Goal: Task Accomplishment & Management: Complete application form

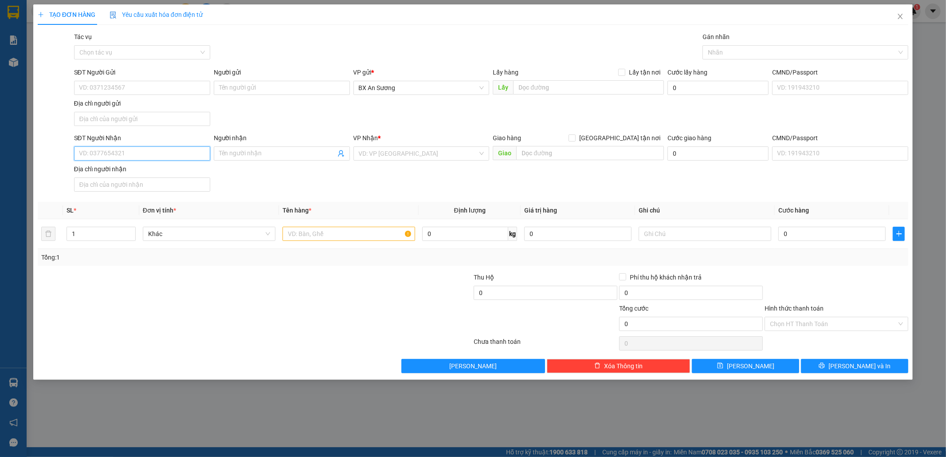
click at [156, 150] on input "SĐT Người Nhận" at bounding box center [142, 153] width 136 height 14
type input "0905204350"
click at [359, 238] on input "text" at bounding box center [348, 234] width 133 height 14
type input "1 KIỆN"
type input "5"
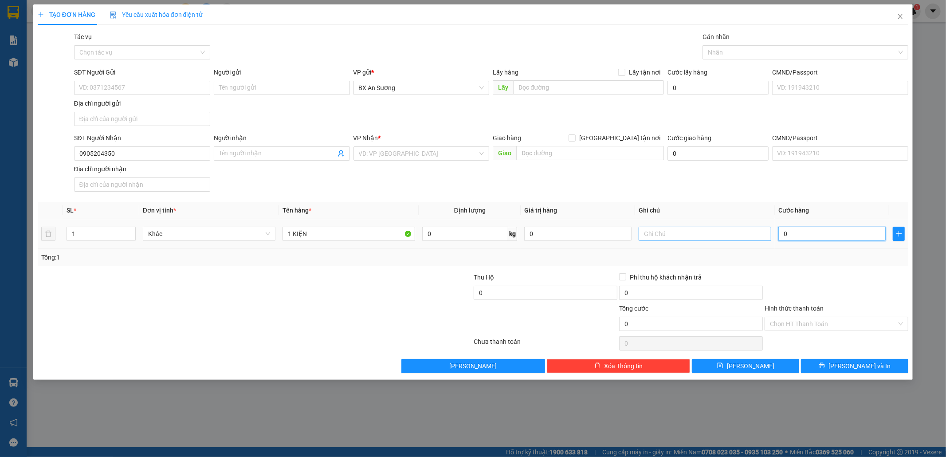
type input "5"
type input "50"
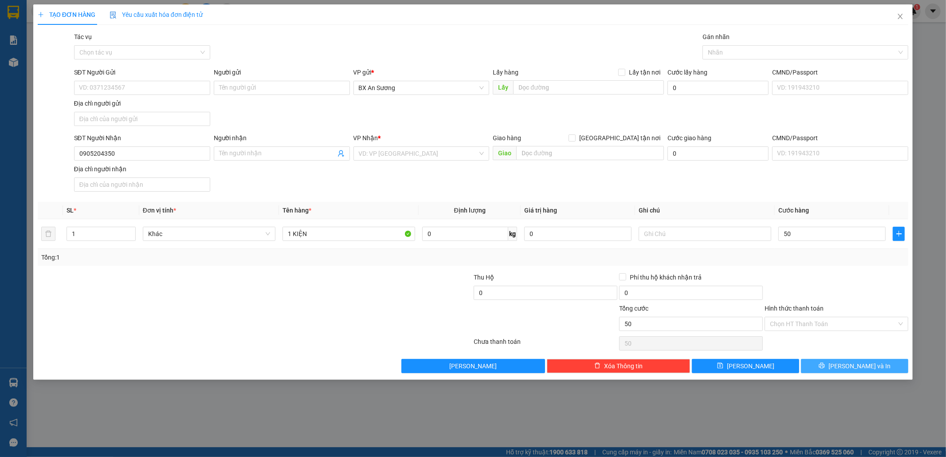
type input "50.000"
click at [901, 361] on button "[PERSON_NAME] và In" at bounding box center [854, 366] width 107 height 14
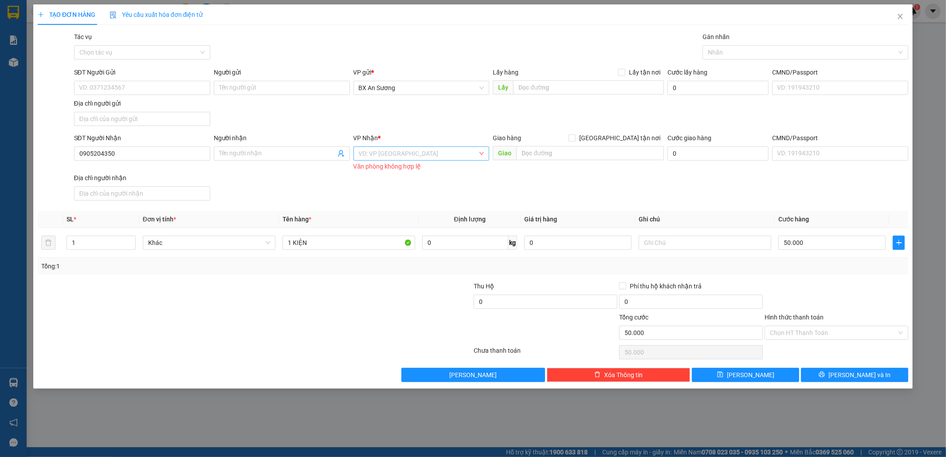
click at [443, 148] on input "search" at bounding box center [418, 153] width 119 height 13
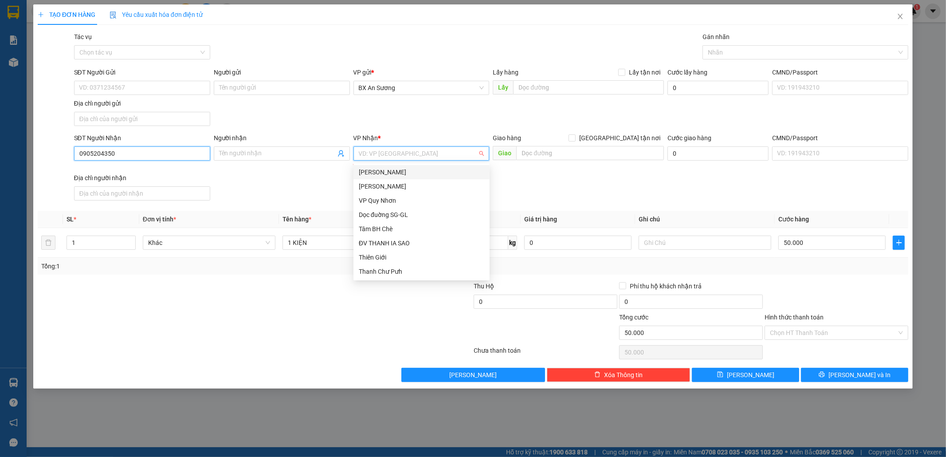
click at [190, 153] on input "0905204350" at bounding box center [142, 153] width 136 height 14
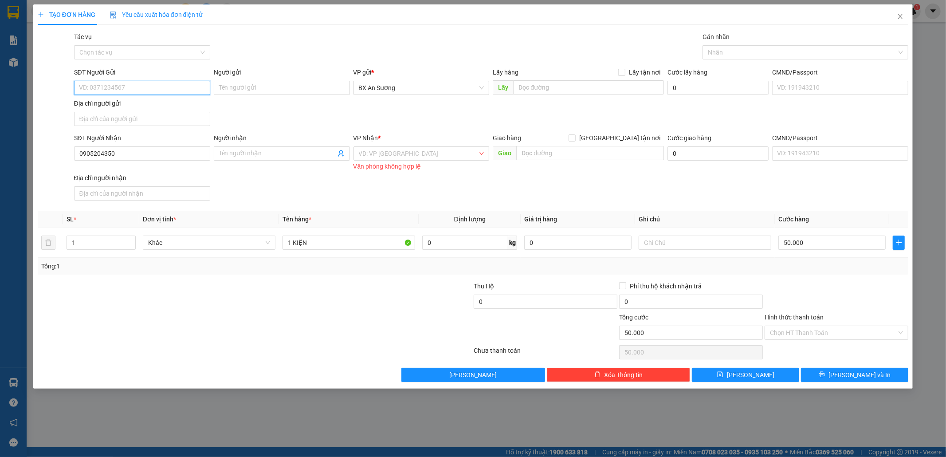
click at [169, 91] on input "SĐT Người Gửi" at bounding box center [142, 88] width 136 height 14
click at [364, 153] on input "search" at bounding box center [418, 153] width 119 height 13
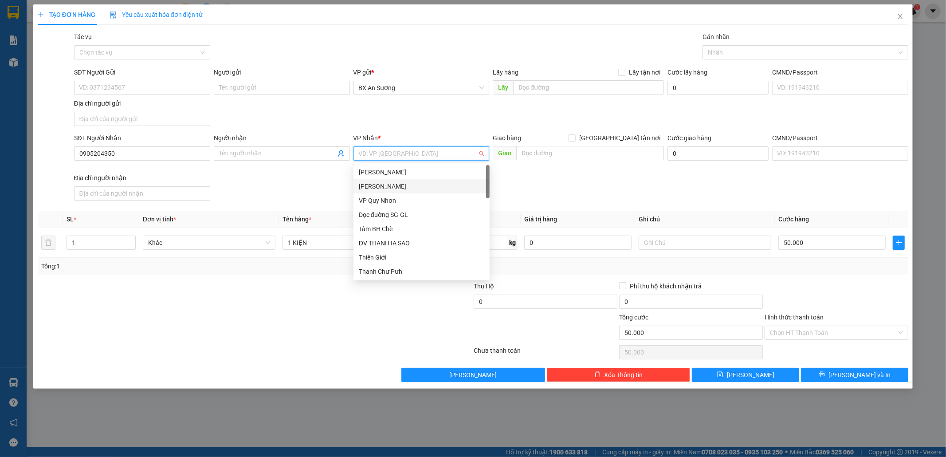
click at [395, 185] on div "[PERSON_NAME]" at bounding box center [422, 186] width 126 height 10
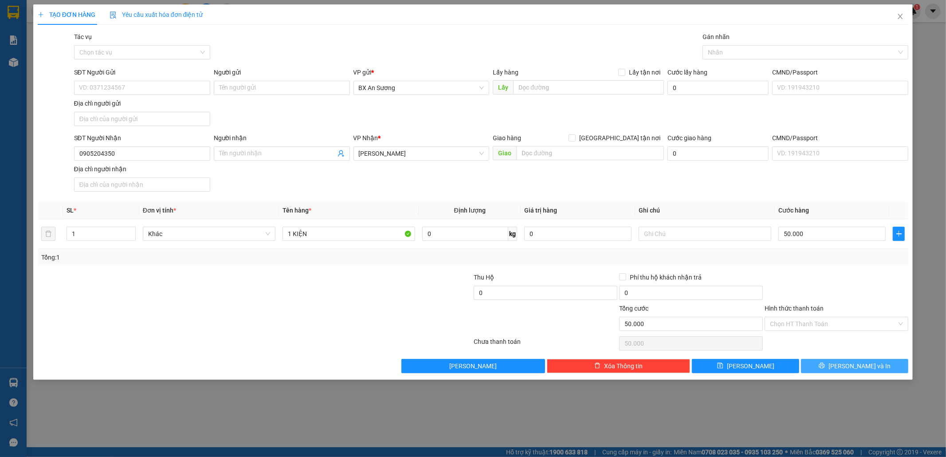
click at [852, 362] on button "[PERSON_NAME] và In" at bounding box center [854, 366] width 107 height 14
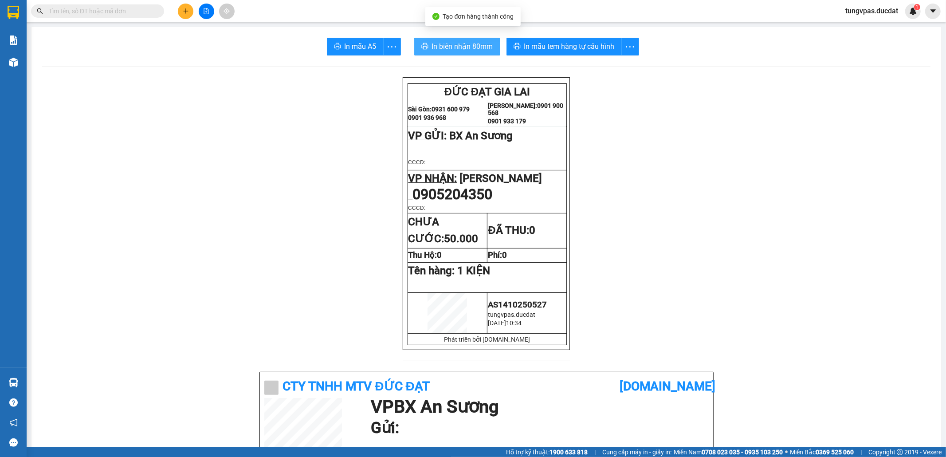
click at [483, 48] on span "In biên nhận 80mm" at bounding box center [462, 46] width 61 height 11
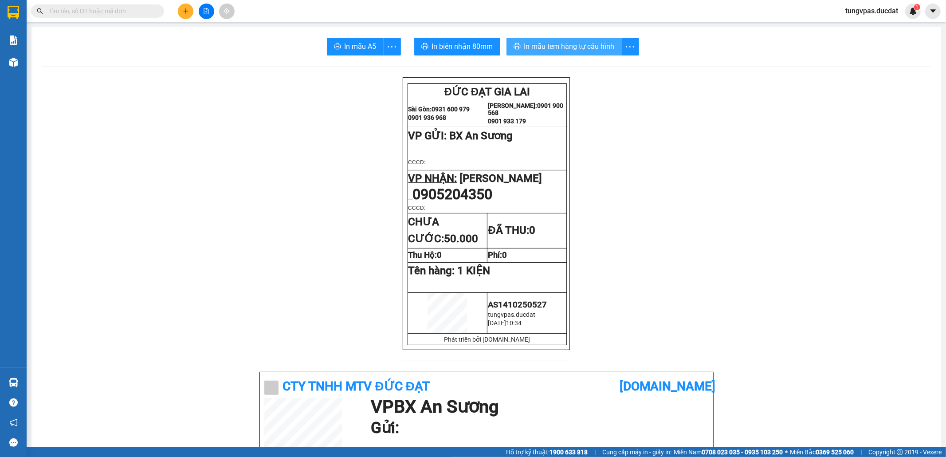
click at [578, 52] on button "In mẫu tem hàng tự cấu hình" at bounding box center [563, 47] width 115 height 18
click at [191, 14] on button at bounding box center [186, 12] width 16 height 16
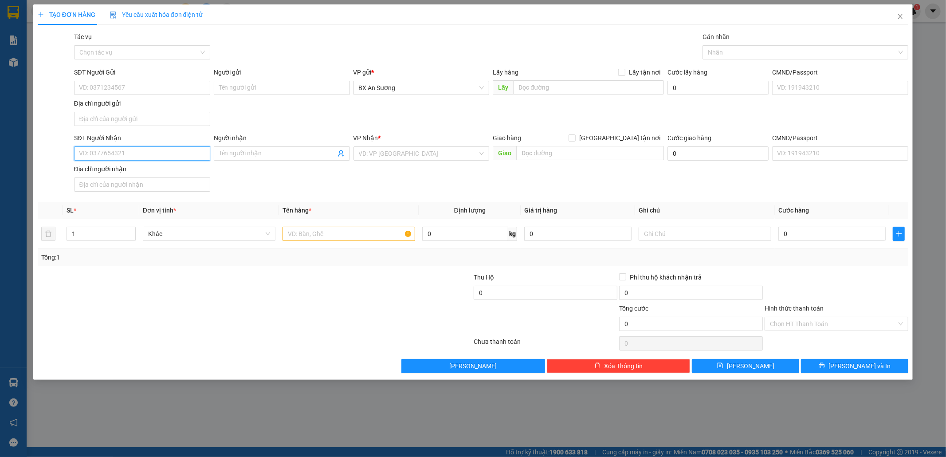
click at [171, 149] on input "SĐT Người Nhận" at bounding box center [142, 153] width 136 height 14
type input "0935598668"
click at [384, 153] on input "search" at bounding box center [418, 153] width 119 height 13
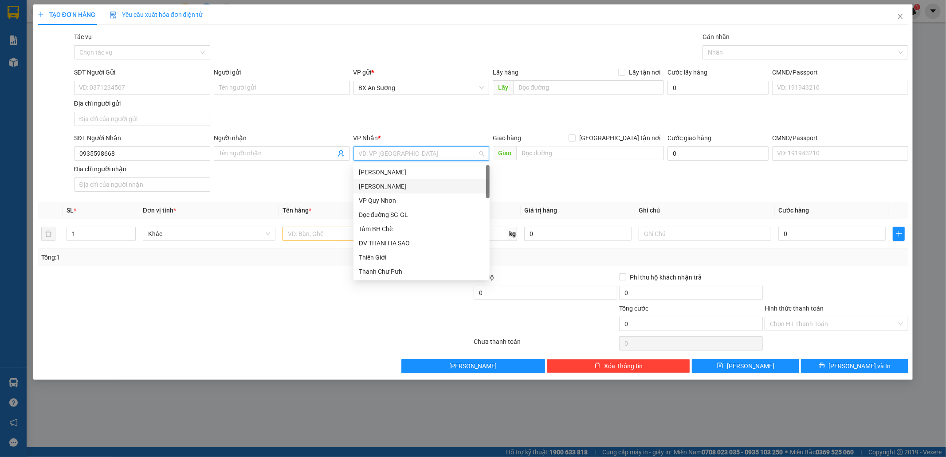
click at [391, 184] on div "[PERSON_NAME]" at bounding box center [422, 186] width 126 height 10
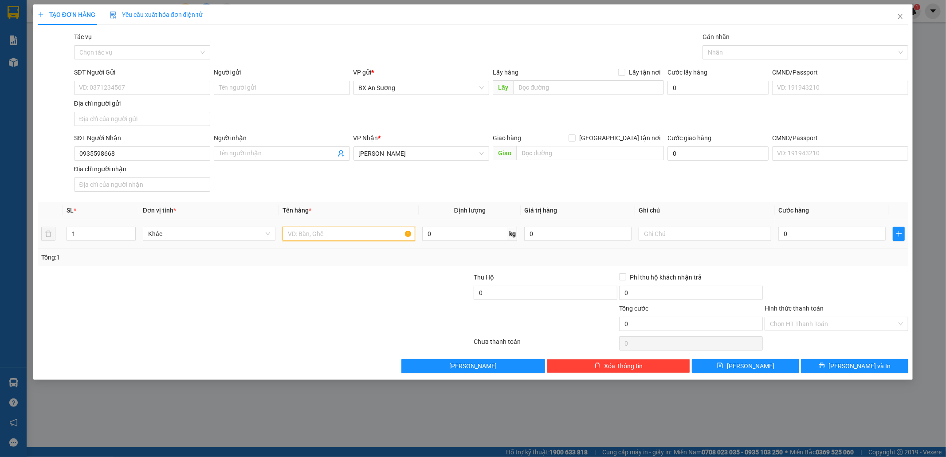
click at [308, 235] on input "text" at bounding box center [348, 234] width 133 height 14
click at [838, 229] on input "0" at bounding box center [831, 234] width 107 height 14
click at [686, 241] on input "text" at bounding box center [705, 234] width 133 height 14
click at [359, 239] on input "2 KIỆN" at bounding box center [348, 234] width 133 height 14
type input "2 KIỆN GIẤY ĐÈN LEG"
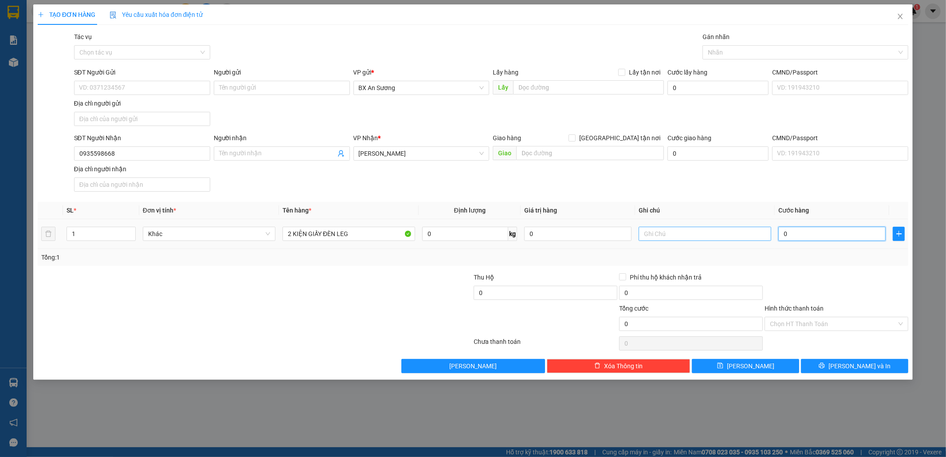
type input "1"
type input "14"
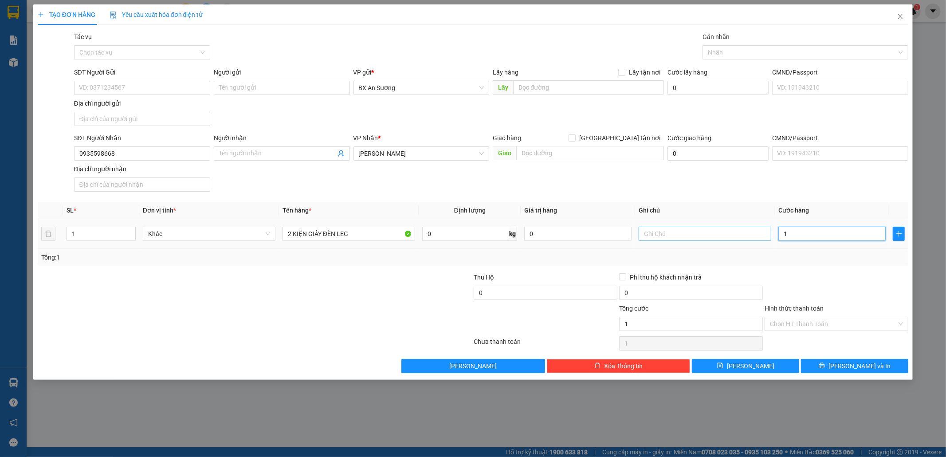
type input "14"
type input "140"
type input "140.000"
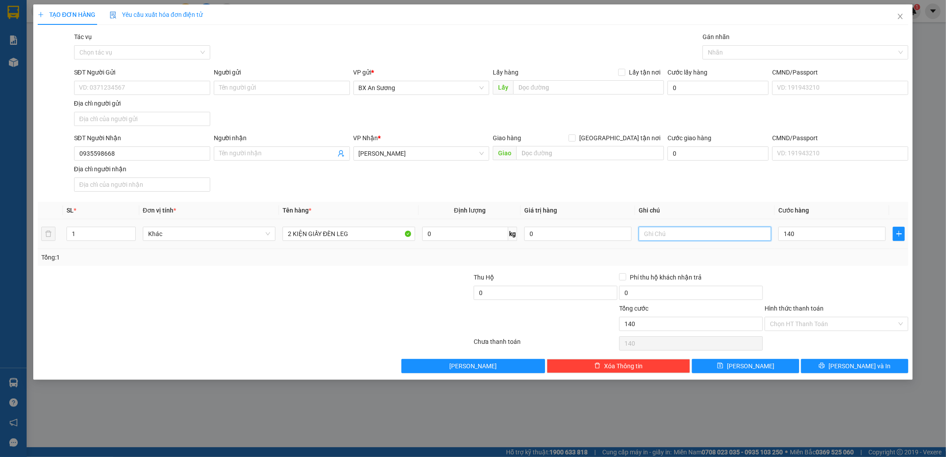
type input "140.000"
click at [690, 239] on input "text" at bounding box center [705, 234] width 133 height 14
type input "K BAO BỂ"
click at [868, 356] on div "Transit Pickup Surcharge Ids Transit Deliver Surcharge Ids Transit Deliver Surc…" at bounding box center [473, 202] width 871 height 341
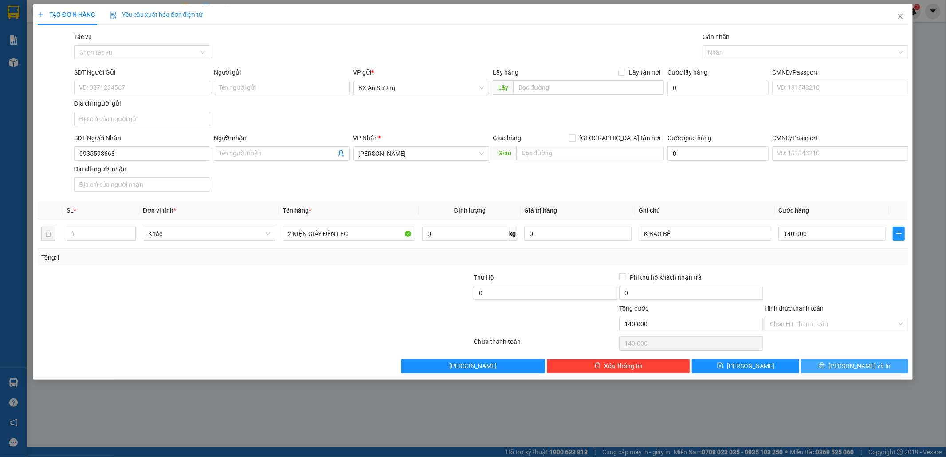
click at [868, 362] on button "[PERSON_NAME] và In" at bounding box center [854, 366] width 107 height 14
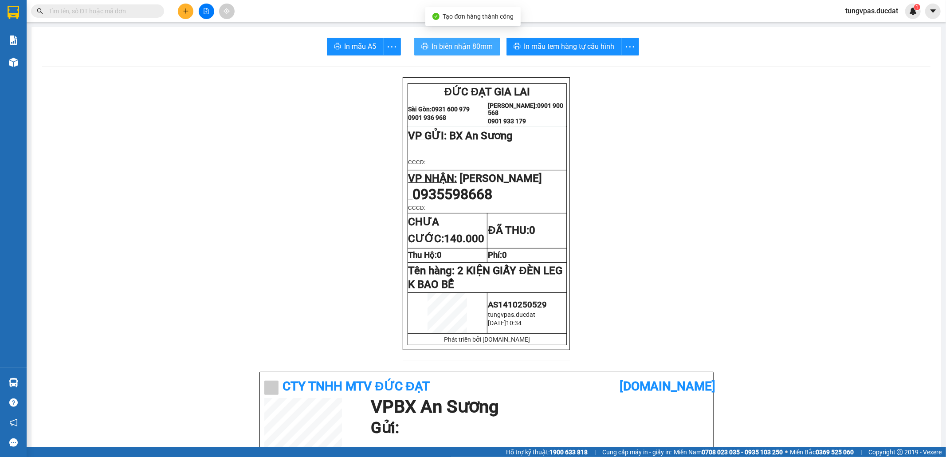
drag, startPoint x: 466, startPoint y: 38, endPoint x: 463, endPoint y: 45, distance: 7.9
click at [463, 47] on span "In biên nhận 80mm" at bounding box center [462, 46] width 61 height 11
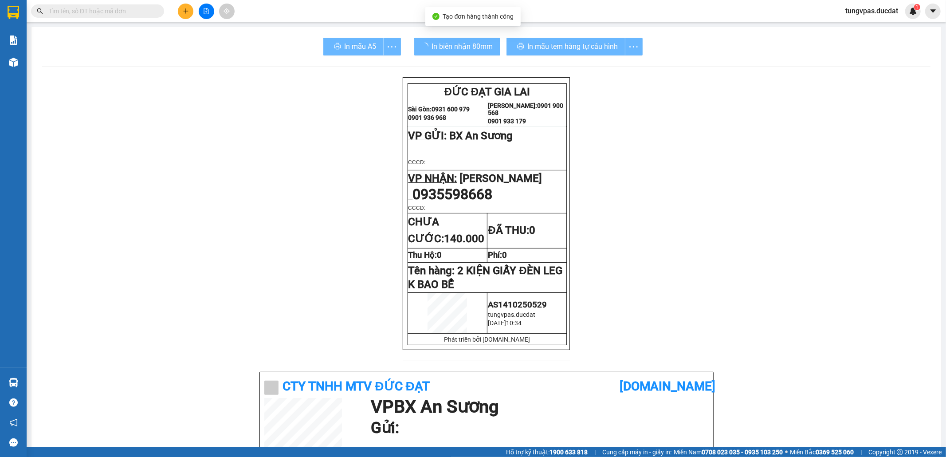
click at [609, 43] on div "In mẫu tem hàng tự cấu hình" at bounding box center [574, 47] width 136 height 18
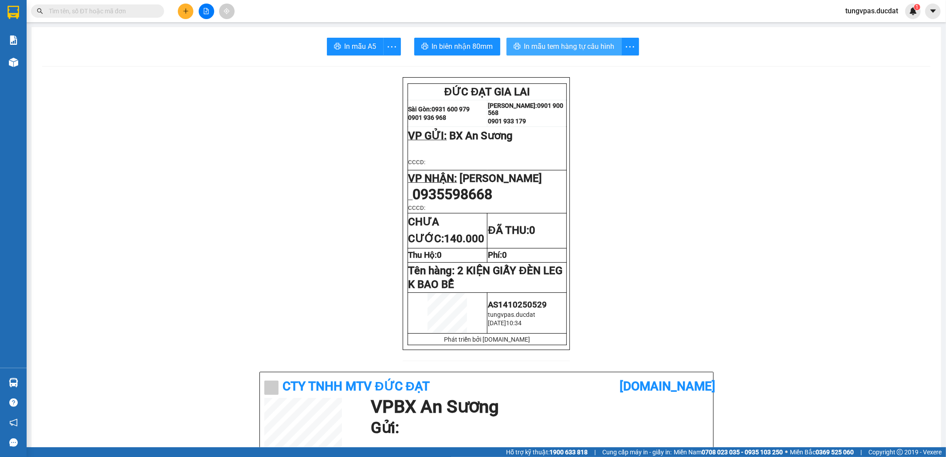
click at [600, 45] on span "In mẫu tem hàng tự cấu hình" at bounding box center [569, 46] width 90 height 11
click at [183, 11] on icon "plus" at bounding box center [186, 11] width 6 height 6
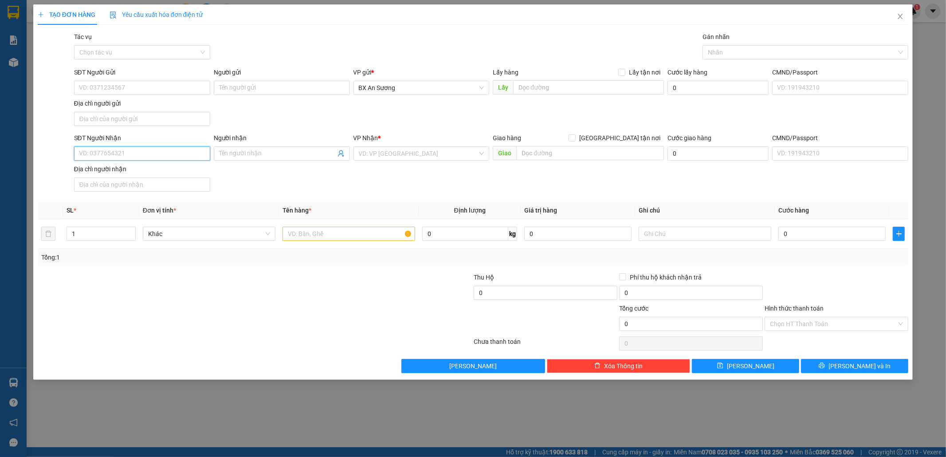
click at [112, 155] on input "SĐT Người Nhận" at bounding box center [142, 153] width 136 height 14
type input "0935044000"
drag, startPoint x: 175, startPoint y: 176, endPoint x: 177, endPoint y: 180, distance: 5.2
click at [174, 176] on div "0935044000 - DŨNG HUỆ" at bounding box center [142, 173] width 126 height 10
type input "DŨNG HUỆ"
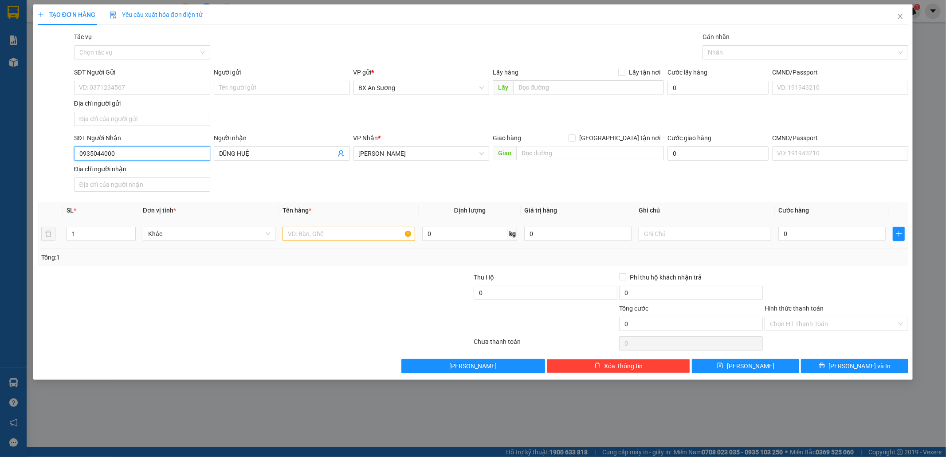
type input "0935044000"
click at [328, 240] on input "text" at bounding box center [348, 234] width 133 height 14
type input "4 KIỆN GIẤY ĐÈN LEG"
type input "KO BAO BỂ"
type input "2"
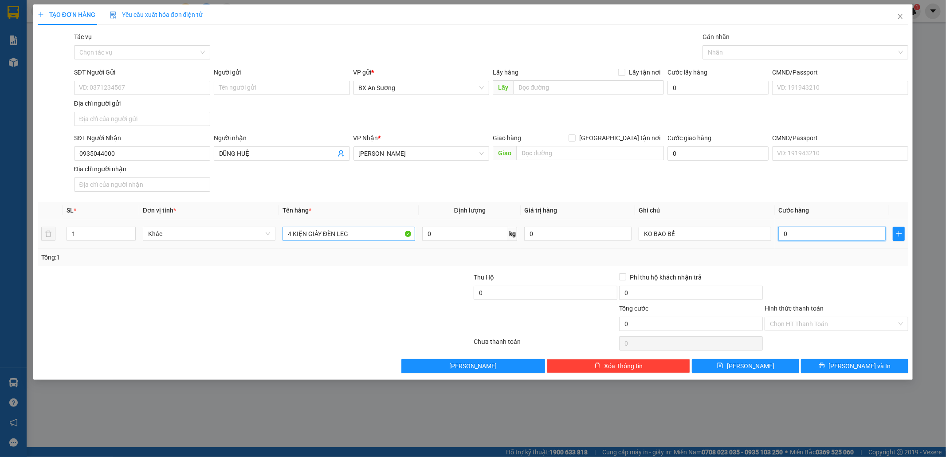
type input "2"
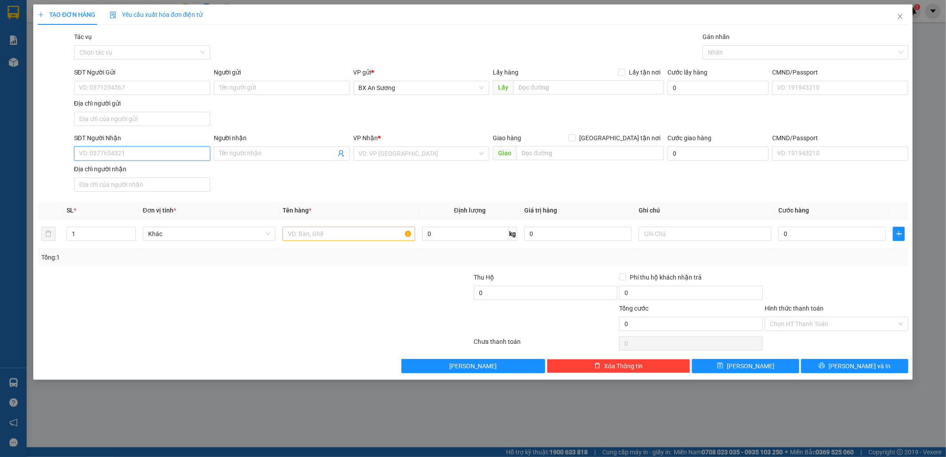
click at [171, 152] on input "SĐT Người Nhận" at bounding box center [142, 153] width 136 height 14
type input "0935044000"
click at [129, 173] on div "0935044000 - DŨNG HUỆ" at bounding box center [142, 173] width 126 height 10
type input "DŨNG HUỆ"
type input "0935044000"
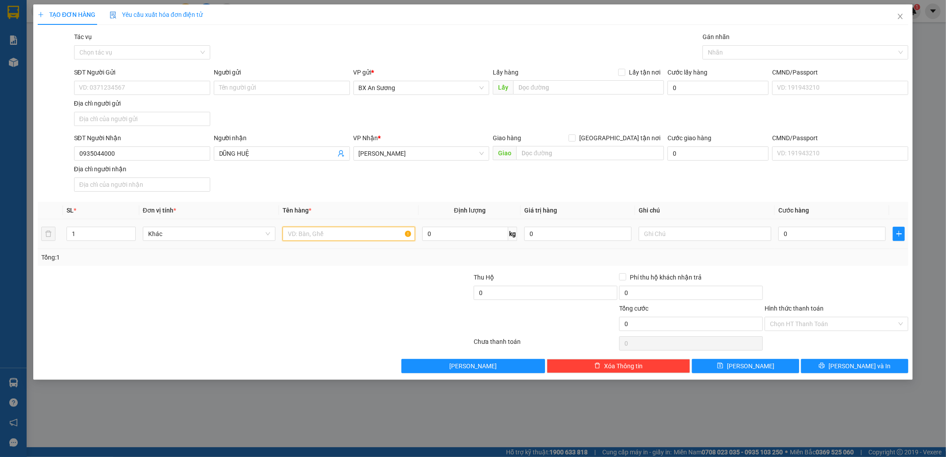
click at [320, 239] on input "text" at bounding box center [348, 234] width 133 height 14
type input "4 KIỆN GIẤY"
type input "2"
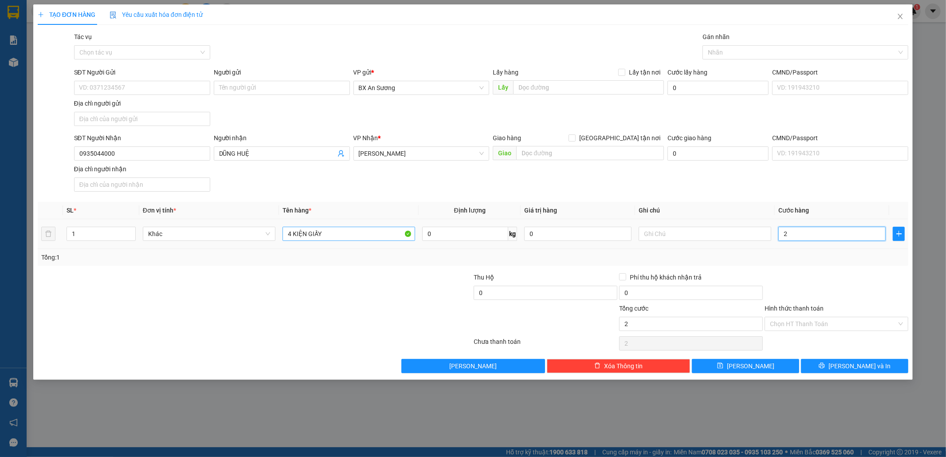
type input "28"
type input "280"
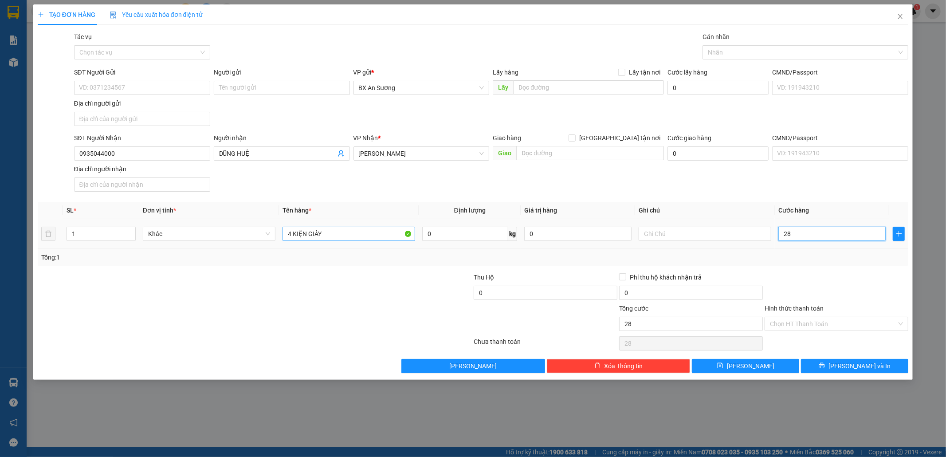
type input "280"
type input "280.000"
click at [830, 361] on button "[PERSON_NAME] và In" at bounding box center [854, 366] width 107 height 14
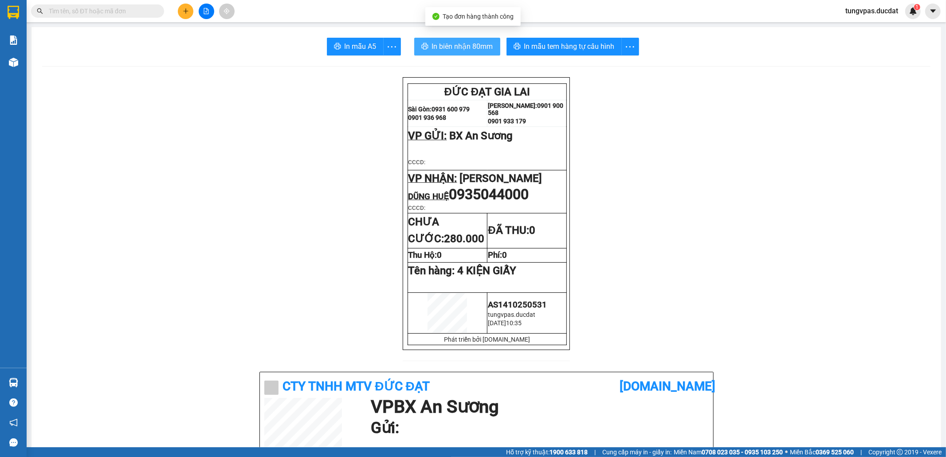
click at [475, 43] on span "In biên nhận 80mm" at bounding box center [462, 46] width 61 height 11
click at [598, 53] on div "In mẫu tem hàng tự cấu hình" at bounding box center [579, 47] width 147 height 18
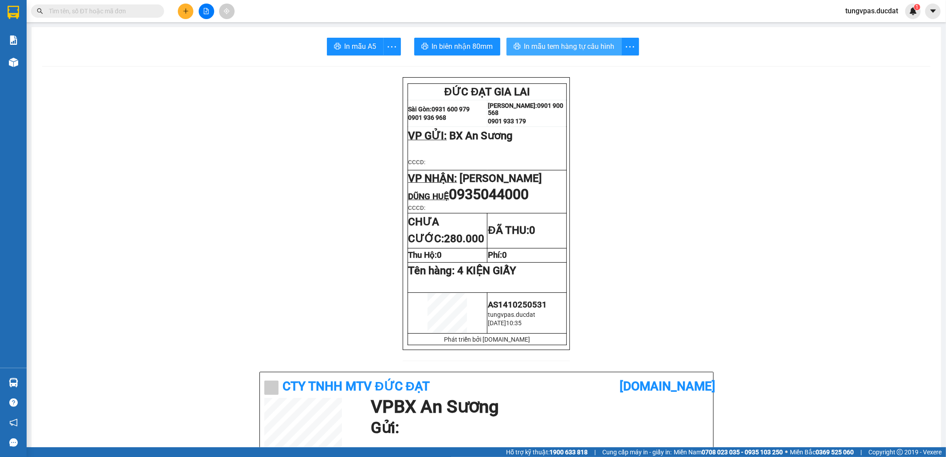
click at [597, 45] on span "In mẫu tem hàng tự cấu hình" at bounding box center [569, 46] width 90 height 11
click at [184, 11] on icon "plus" at bounding box center [185, 11] width 5 height 0
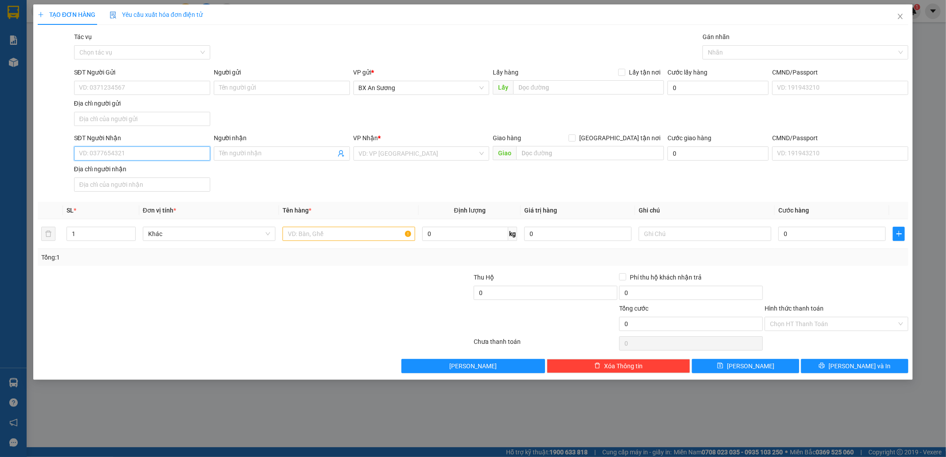
click at [160, 159] on input "SĐT Người Nhận" at bounding box center [142, 153] width 136 height 14
click at [163, 157] on input "SĐT Người Nhận" at bounding box center [142, 153] width 136 height 14
type input "0965818381"
click at [153, 174] on div "0965818381 - HẠNH" at bounding box center [142, 173] width 126 height 10
type input "HẠNH"
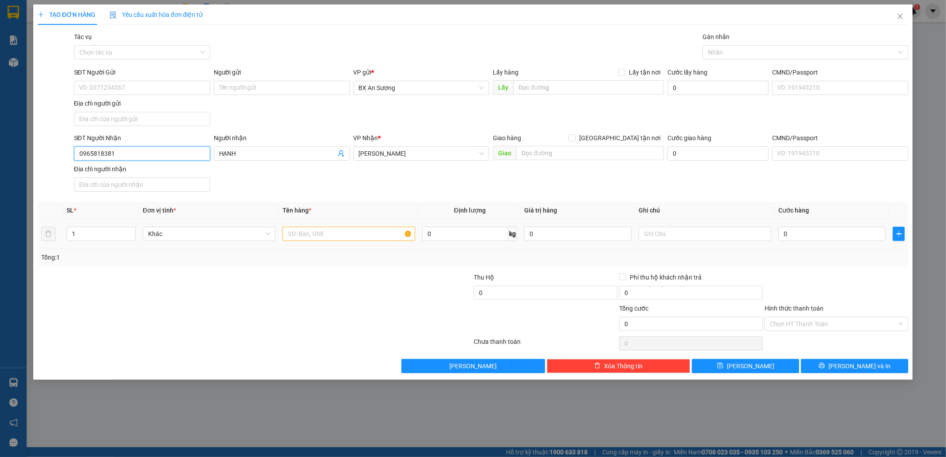
type input "0965818381"
click at [310, 231] on input "text" at bounding box center [348, 234] width 133 height 14
type input "1 THÙNG GIẤY"
type input "5"
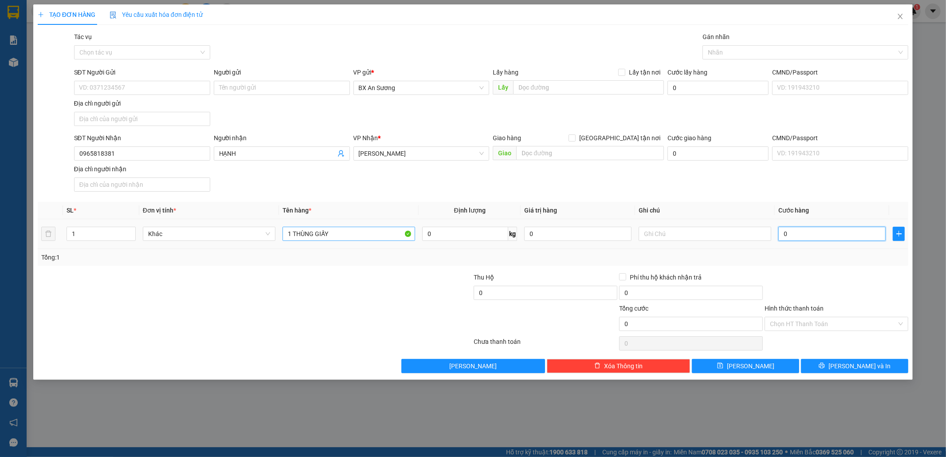
type input "5"
type input "50"
type input "50.000"
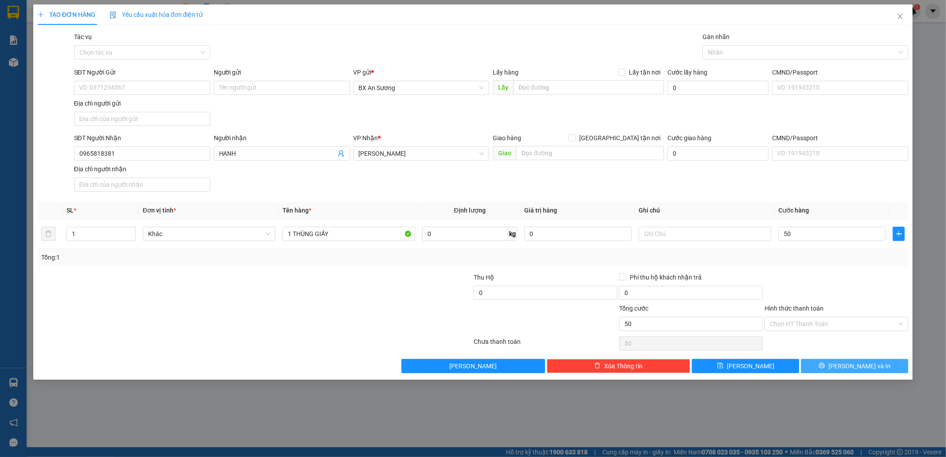
type input "50.000"
click at [860, 366] on span "[PERSON_NAME] và In" at bounding box center [859, 366] width 62 height 10
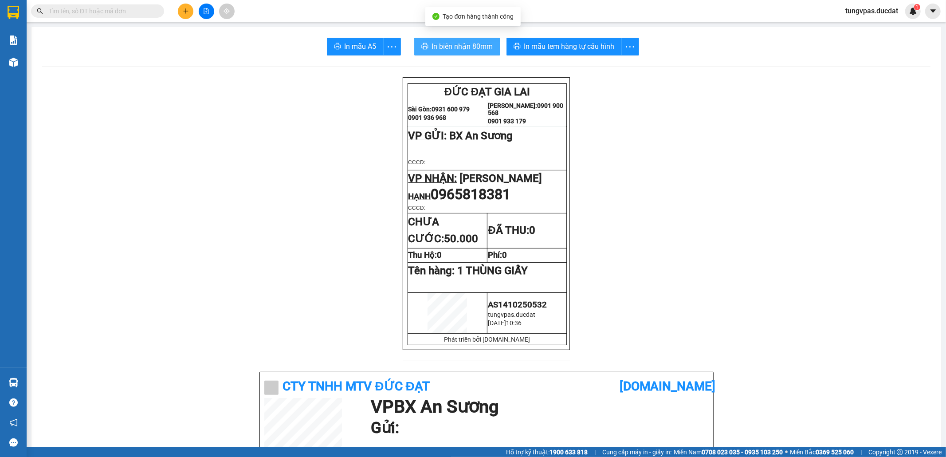
click at [480, 48] on span "In biên nhận 80mm" at bounding box center [462, 46] width 61 height 11
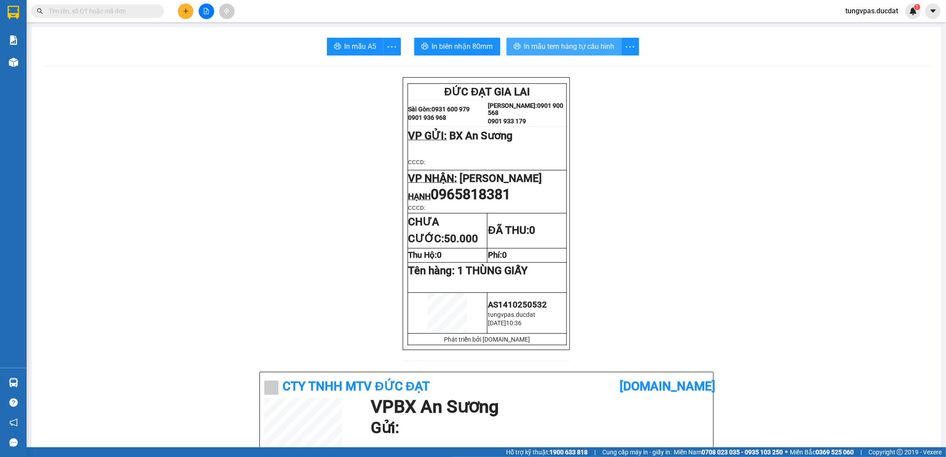
click at [600, 43] on span "In mẫu tem hàng tự cấu hình" at bounding box center [569, 46] width 90 height 11
click at [183, 7] on button at bounding box center [186, 12] width 16 height 16
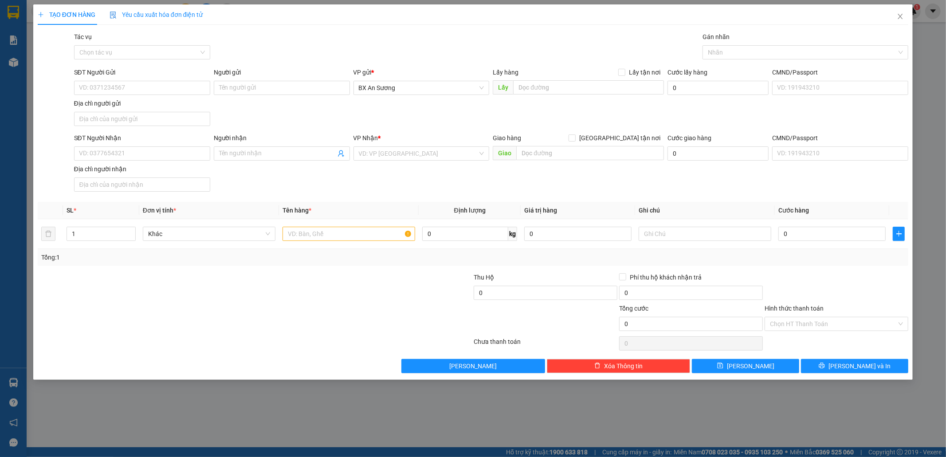
click at [186, 6] on div "Yêu cầu xuất hóa đơn điện tử" at bounding box center [157, 14] width 94 height 20
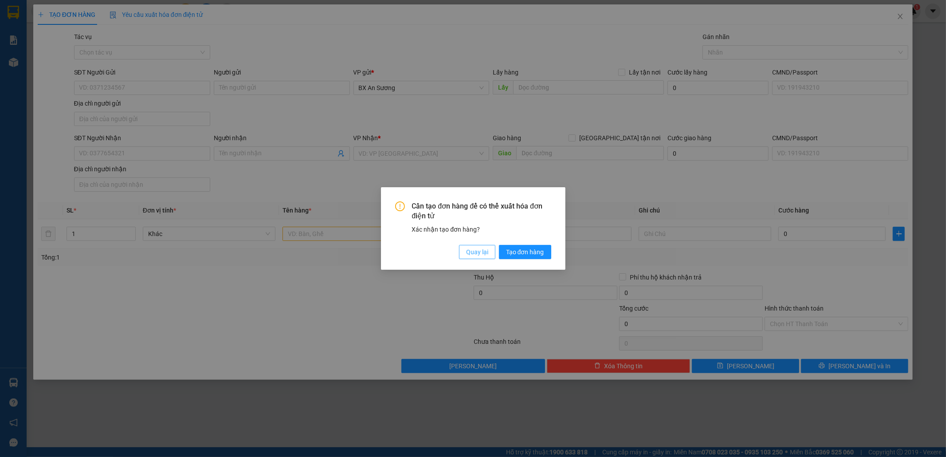
click at [466, 249] on span "Quay lại" at bounding box center [477, 252] width 22 height 10
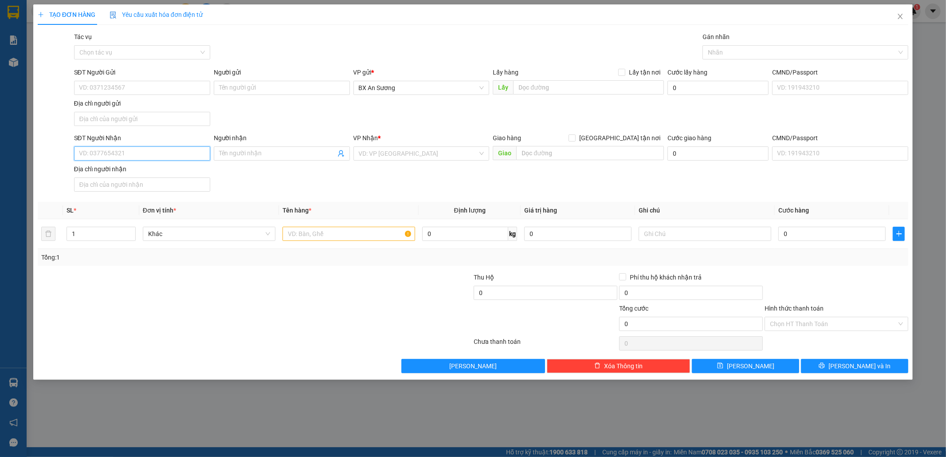
click at [196, 155] on input "SĐT Người Nhận" at bounding box center [142, 153] width 136 height 14
click at [176, 148] on input "SĐT Người Nhận" at bounding box center [142, 153] width 136 height 14
drag, startPoint x: 175, startPoint y: 148, endPoint x: 145, endPoint y: 155, distance: 31.1
click at [145, 155] on input "SĐT Người Nhận" at bounding box center [142, 153] width 136 height 14
click at [146, 149] on input "SĐT Người Nhận" at bounding box center [142, 153] width 136 height 14
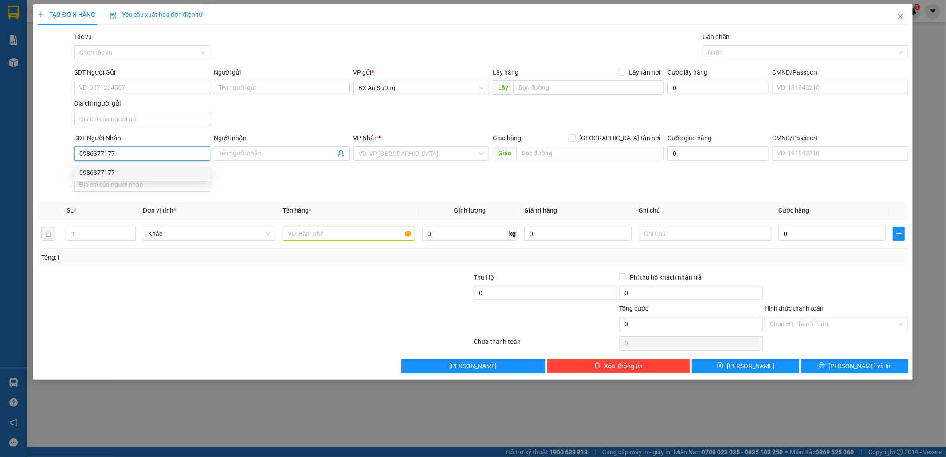
click at [135, 169] on div "0986377177" at bounding box center [142, 173] width 126 height 10
type input "0986377177"
click at [294, 235] on input "text" at bounding box center [348, 234] width 133 height 14
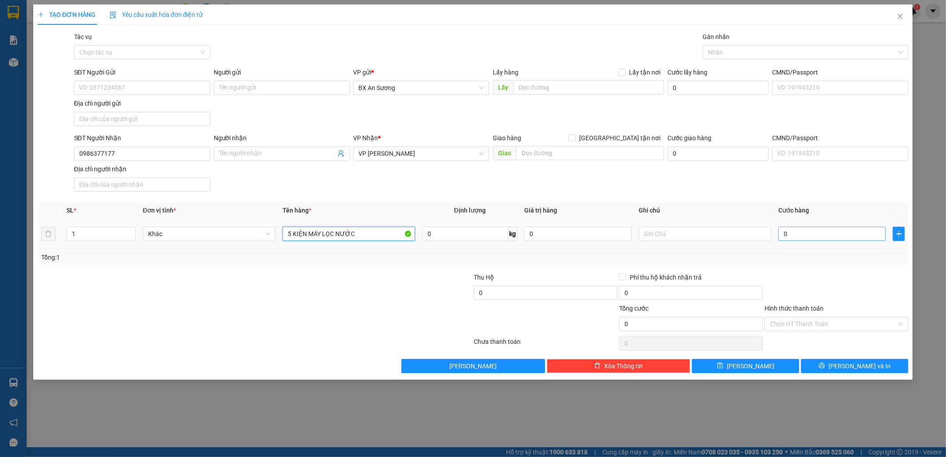
type input "5 KIỆN MÁY LỌC NƯỚC"
click at [793, 234] on input "0" at bounding box center [831, 234] width 107 height 14
click at [673, 236] on input "text" at bounding box center [705, 234] width 133 height 14
type input "KO BAO BỂ"
click at [804, 244] on td "0" at bounding box center [832, 234] width 114 height 30
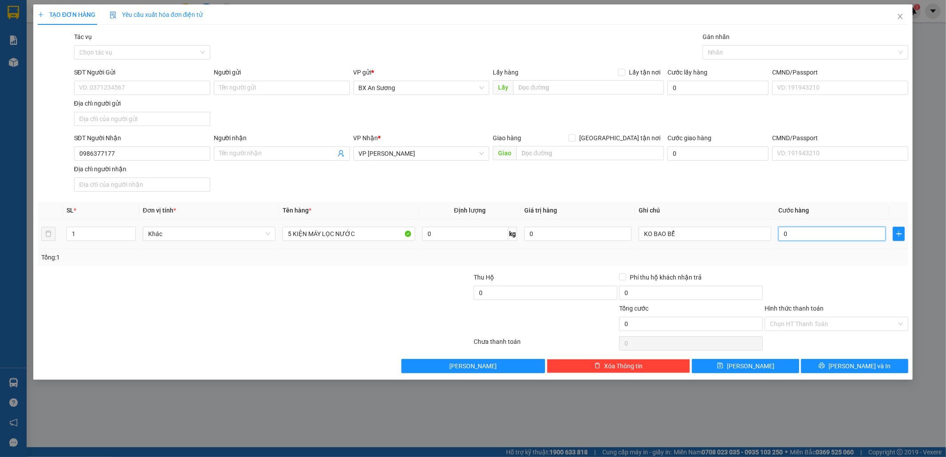
click at [809, 236] on input "0" at bounding box center [831, 234] width 107 height 14
type input "7"
type input "79"
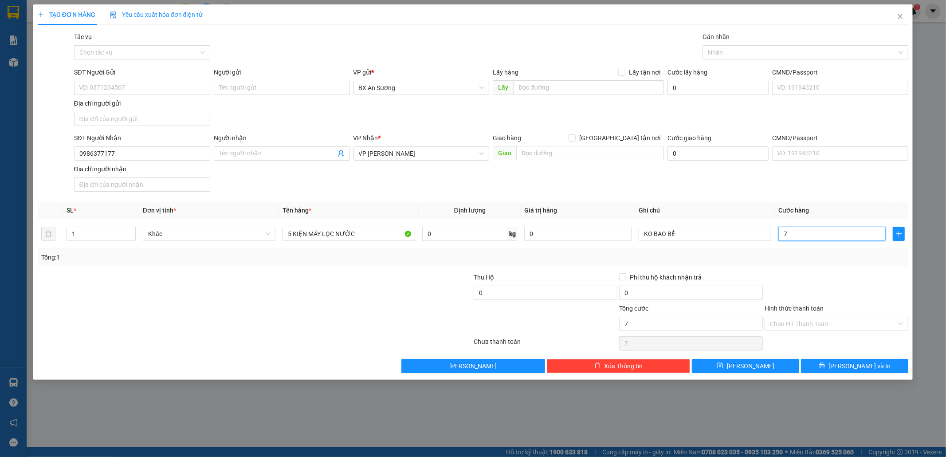
type input "79"
type input "790"
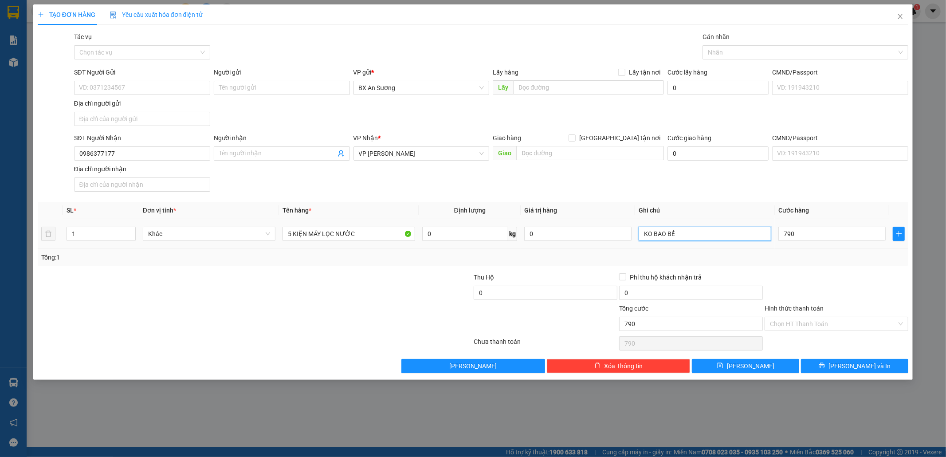
type input "790.000"
click at [702, 232] on input "KO BAO BỂ" at bounding box center [705, 234] width 133 height 14
type input "KO BAO BỂ VỀ 2 NGÀY"
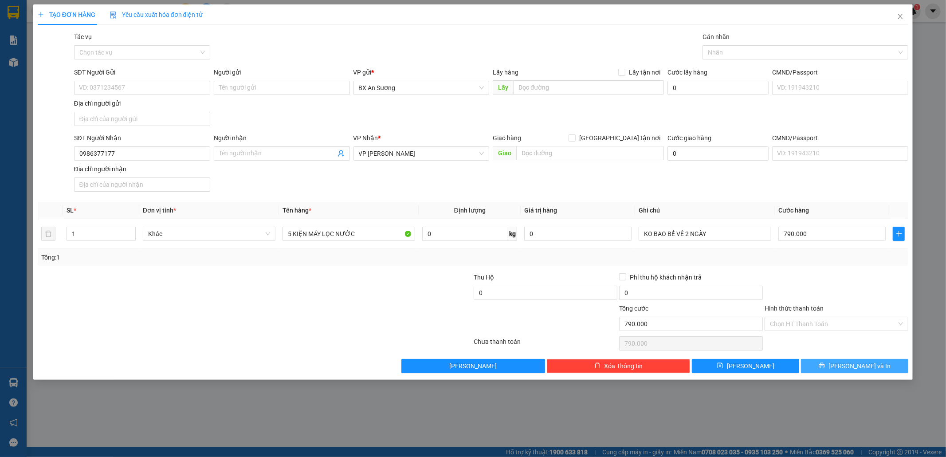
click at [825, 365] on icon "printer" at bounding box center [822, 366] width 6 height 6
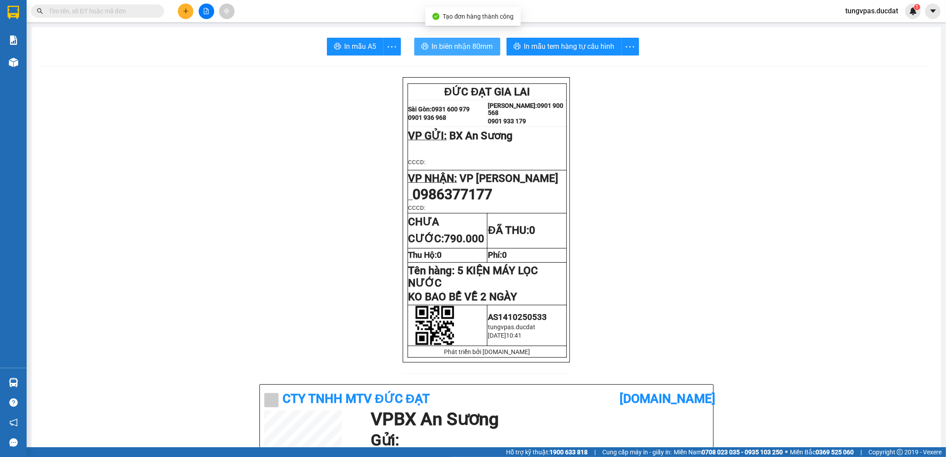
click at [458, 48] on span "In biên nhận 80mm" at bounding box center [462, 46] width 61 height 11
click at [545, 52] on div "In mẫu tem hàng tự cấu hình" at bounding box center [572, 47] width 133 height 18
click at [545, 52] on button "In mẫu tem hàng tự cấu hình" at bounding box center [563, 47] width 115 height 18
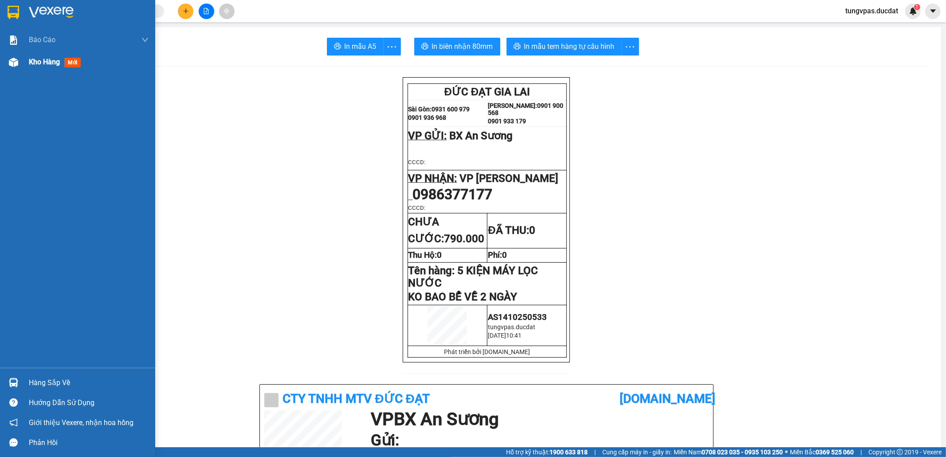
click at [13, 66] on img at bounding box center [13, 62] width 9 height 9
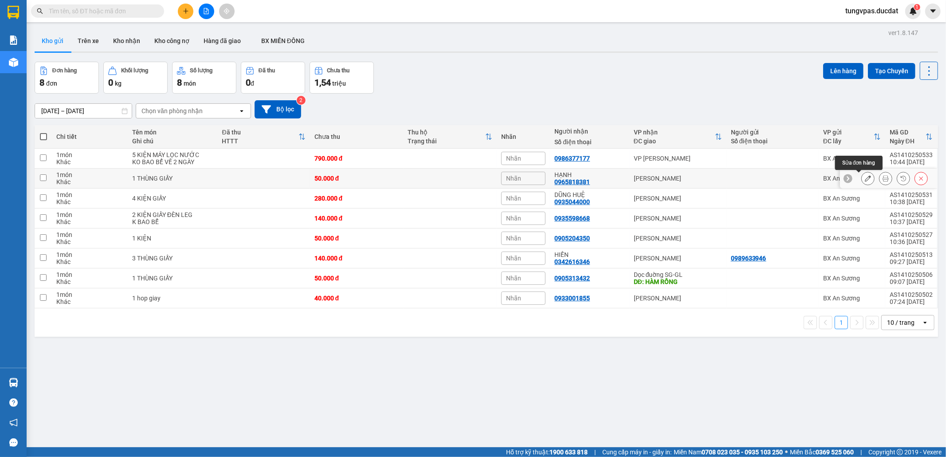
click at [863, 177] on button at bounding box center [868, 179] width 12 height 16
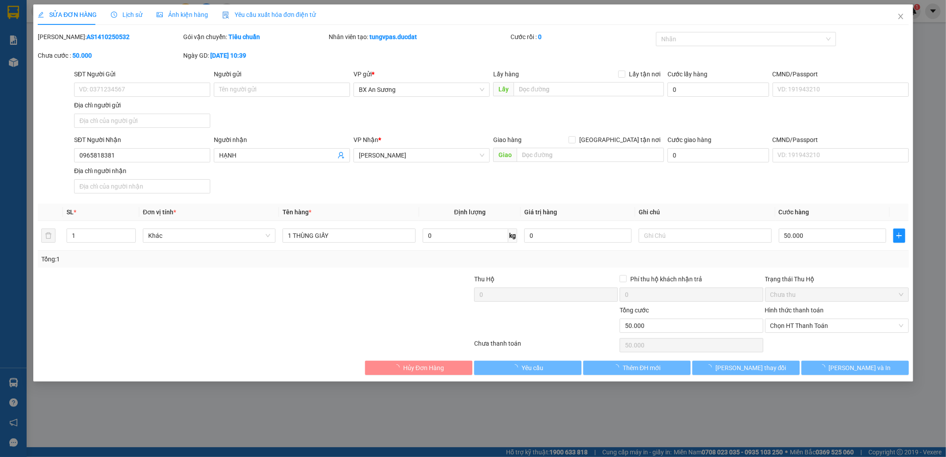
type input "0965818381"
type input "HẠNH"
type input "0"
type input "50.000"
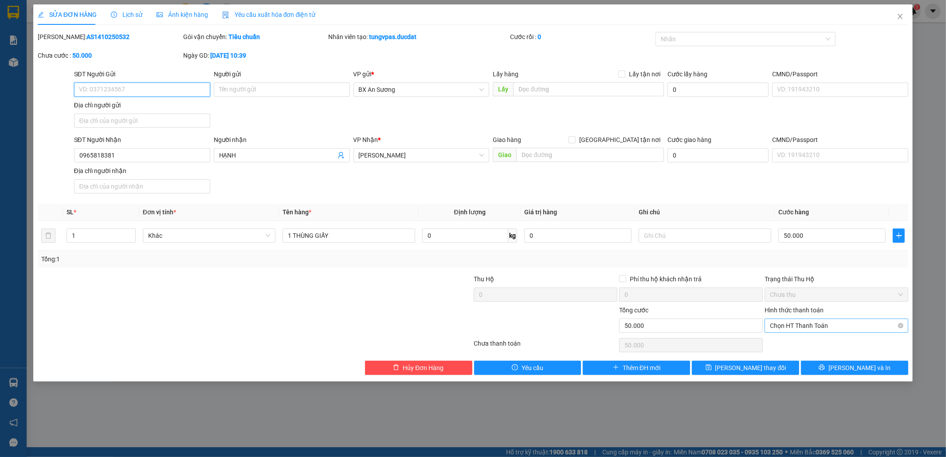
click at [870, 324] on span "Chọn HT Thanh Toán" at bounding box center [836, 325] width 133 height 13
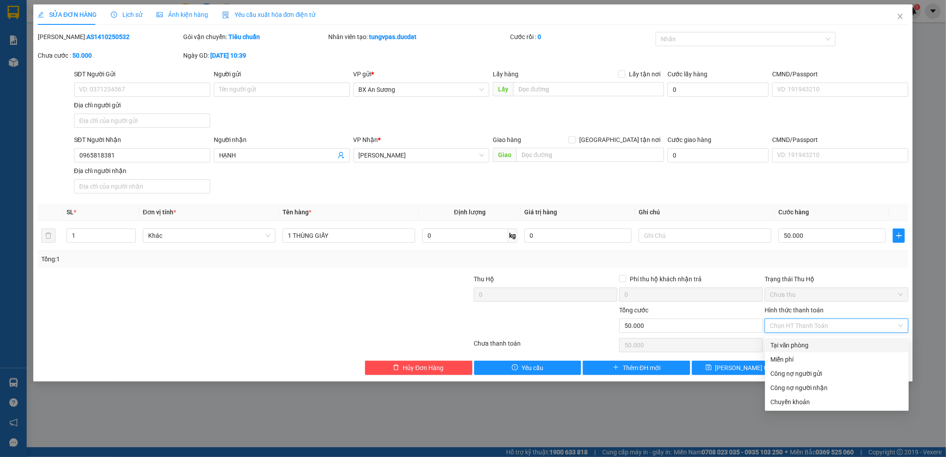
click at [834, 346] on div "Tại văn phòng" at bounding box center [836, 345] width 133 height 10
type input "0"
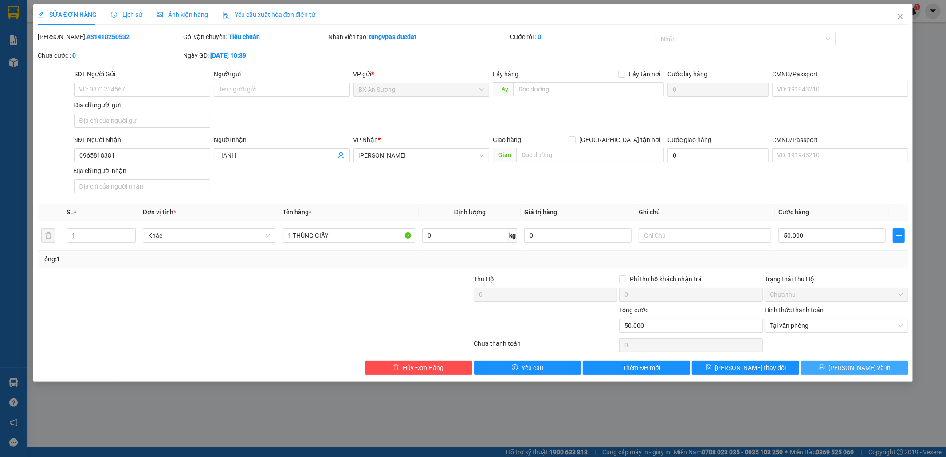
click at [849, 370] on span "[PERSON_NAME] và In" at bounding box center [859, 368] width 62 height 10
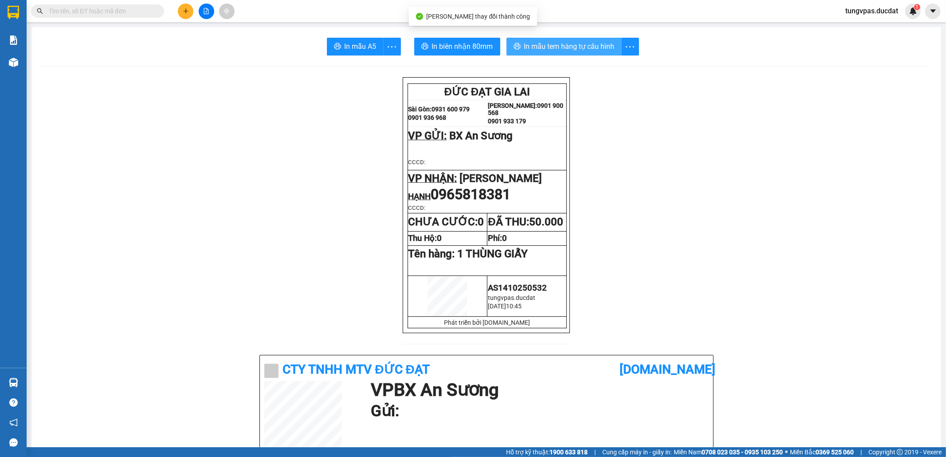
click at [567, 48] on span "In mẫu tem hàng tự cấu hình" at bounding box center [569, 46] width 90 height 11
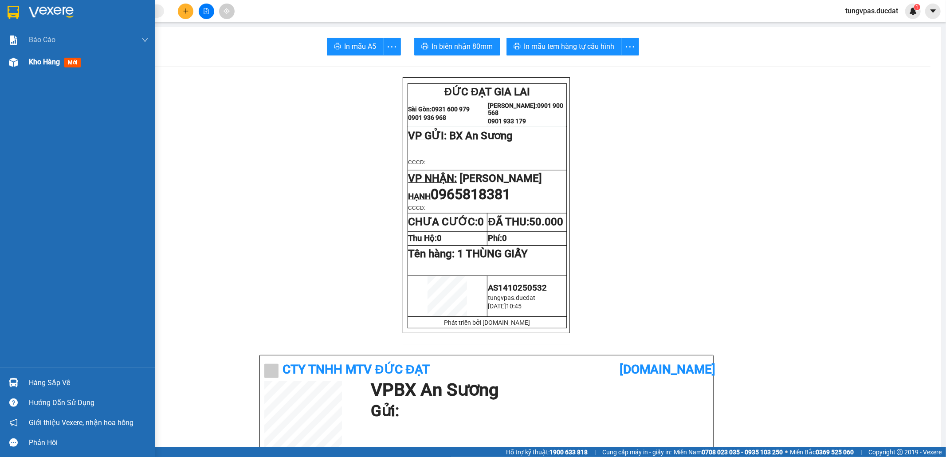
click at [14, 59] on img at bounding box center [13, 62] width 9 height 9
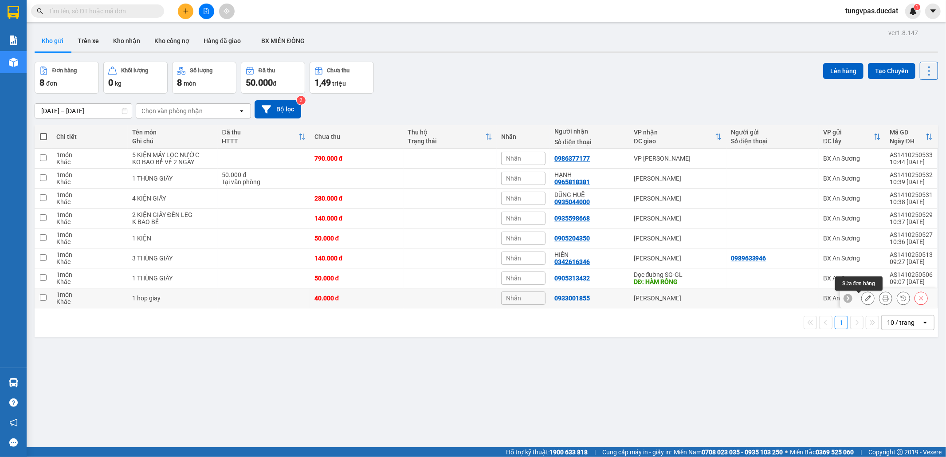
click at [865, 297] on icon at bounding box center [868, 298] width 6 height 6
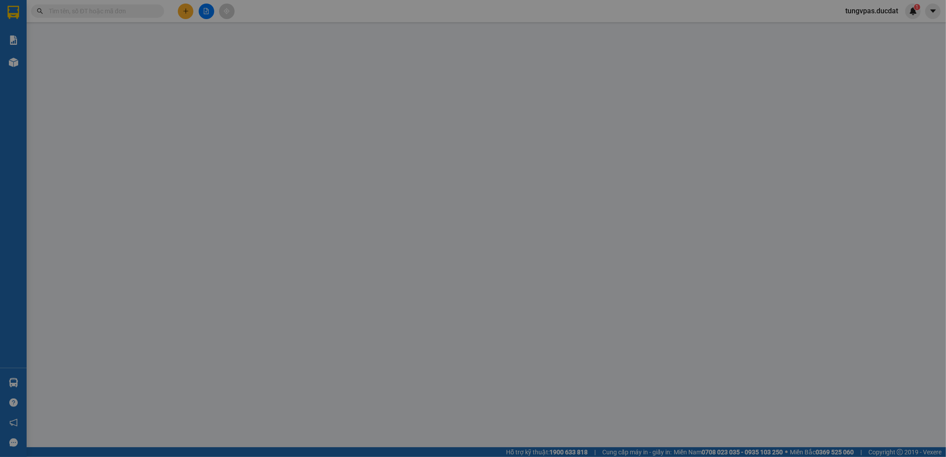
type input "0933001855"
type input "0"
type input "40.000"
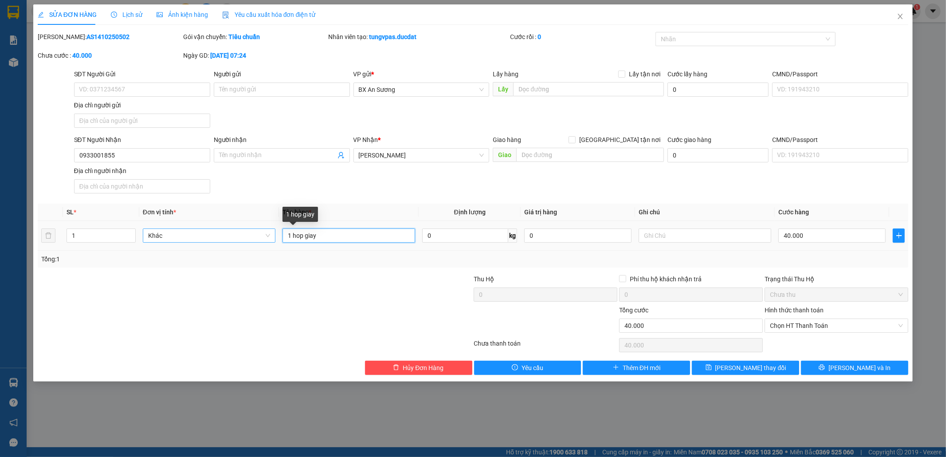
drag, startPoint x: 345, startPoint y: 239, endPoint x: 270, endPoint y: 237, distance: 74.6
click at [270, 237] on tr "1 Khác 1 hop giay 0 kg 0 40.000" at bounding box center [473, 236] width 871 height 30
type input "1 HỘP GIẤY"
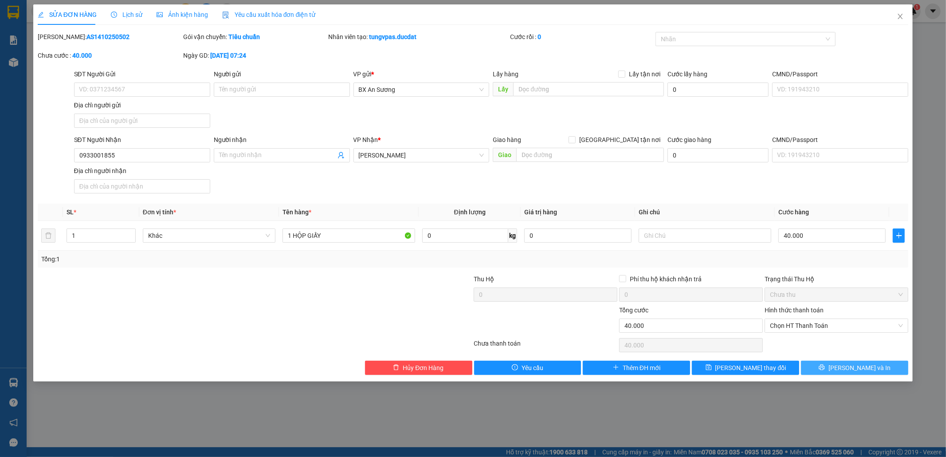
click at [877, 366] on button "[PERSON_NAME] và In" at bounding box center [854, 368] width 107 height 14
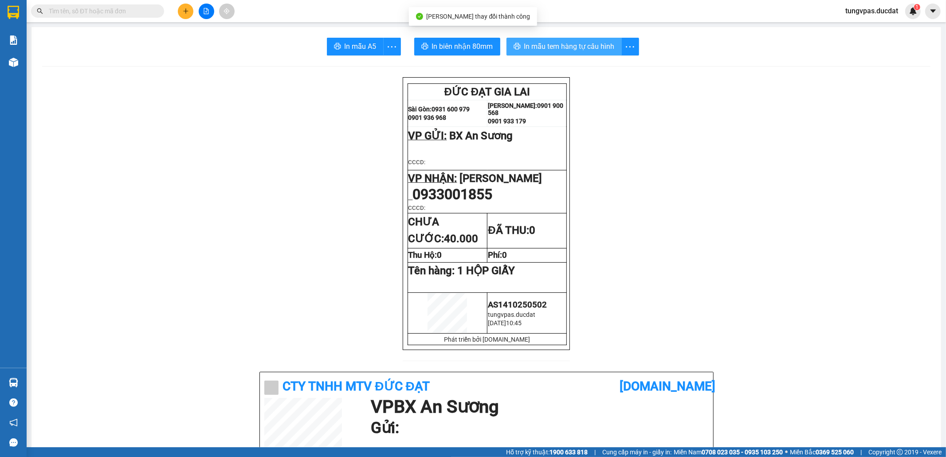
click at [581, 43] on span "In mẫu tem hàng tự cấu hình" at bounding box center [569, 46] width 90 height 11
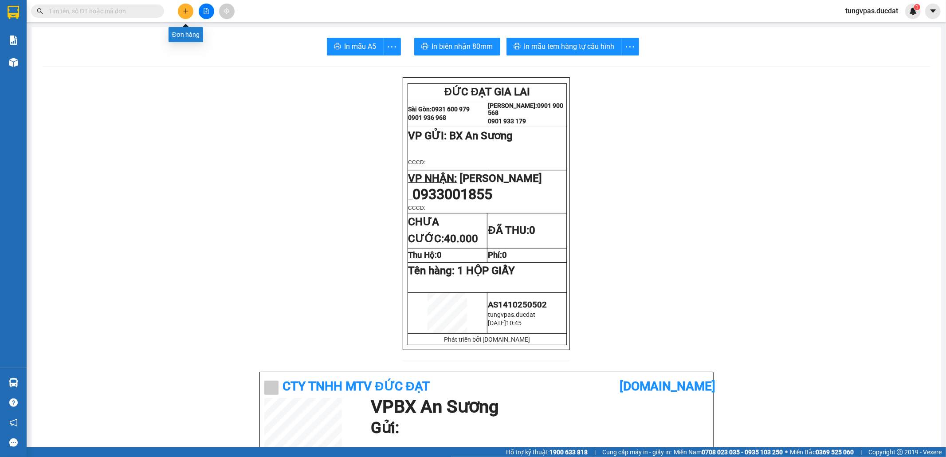
click at [180, 12] on button at bounding box center [186, 12] width 16 height 16
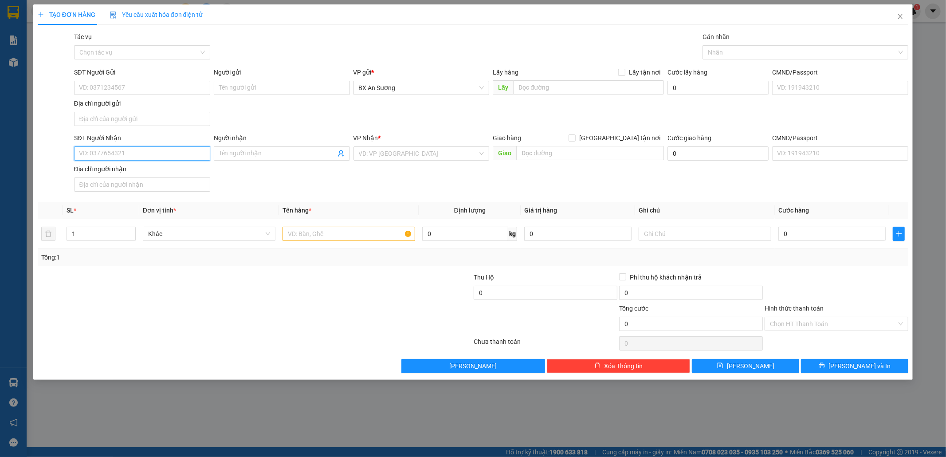
click at [177, 154] on input "SĐT Người Nhận" at bounding box center [142, 153] width 136 height 14
click at [173, 171] on div "0918301581" at bounding box center [142, 173] width 126 height 10
type input "0918301581"
click at [376, 239] on input "text" at bounding box center [348, 234] width 133 height 14
type input "1 THÙNG GIẤY"
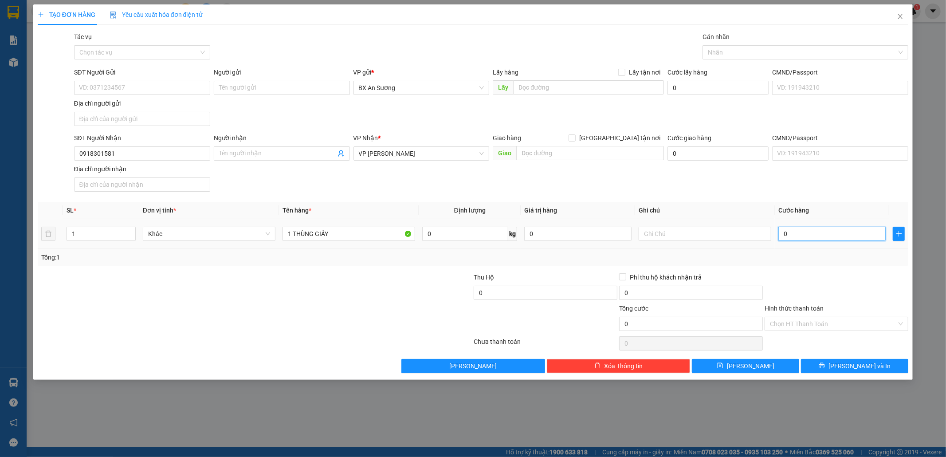
type input "7"
type input "70"
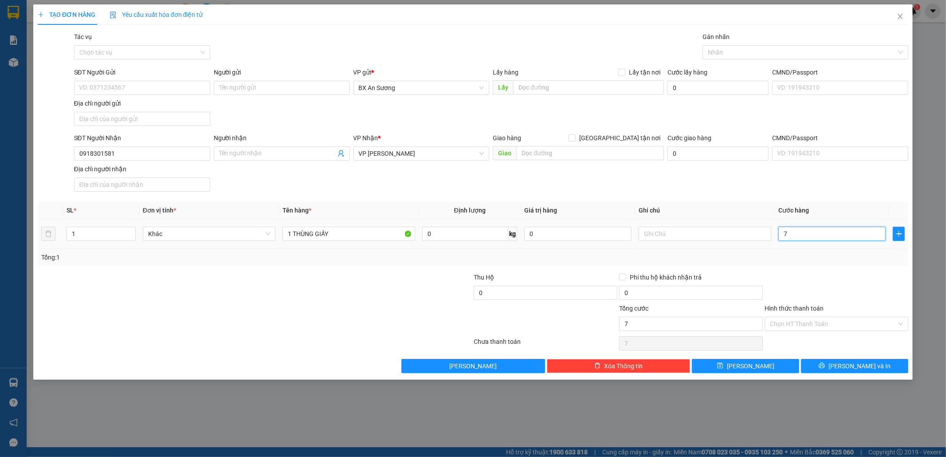
type input "70"
type input "70.000"
click at [845, 321] on input "Hình thức thanh toán" at bounding box center [833, 323] width 127 height 13
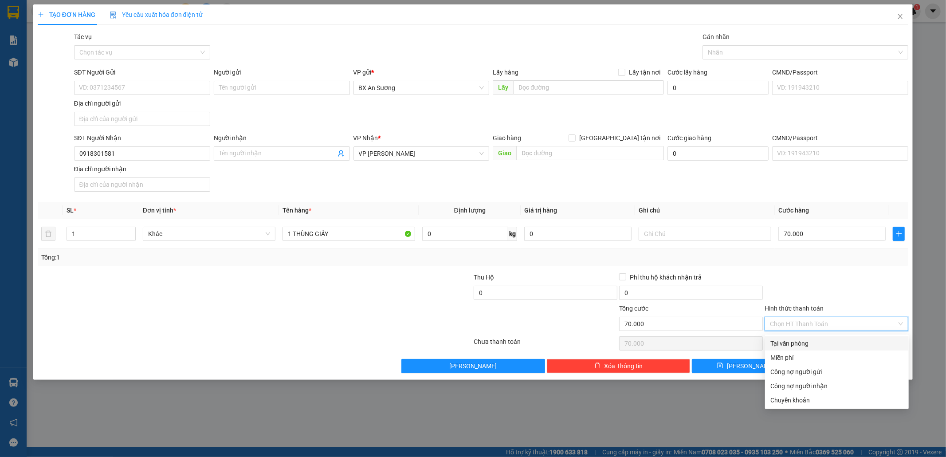
click at [823, 343] on div "Tại văn phòng" at bounding box center [836, 343] width 133 height 10
type input "0"
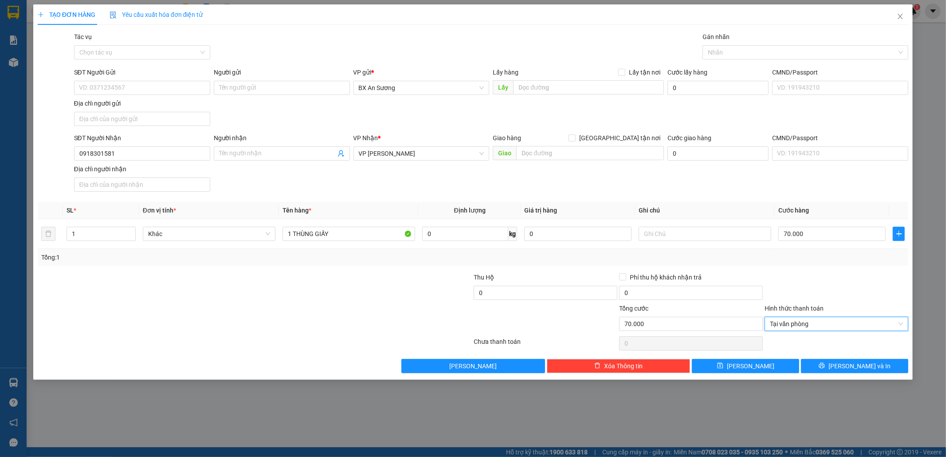
click at [841, 357] on div "Transit Pickup Surcharge Ids Transit Deliver Surcharge Ids Transit Deliver Surc…" at bounding box center [473, 202] width 871 height 341
click at [841, 358] on div "Transit Pickup Surcharge Ids Transit Deliver Surcharge Ids Transit Deliver Surc…" at bounding box center [473, 202] width 871 height 341
click at [842, 362] on button "[PERSON_NAME] và In" at bounding box center [854, 366] width 107 height 14
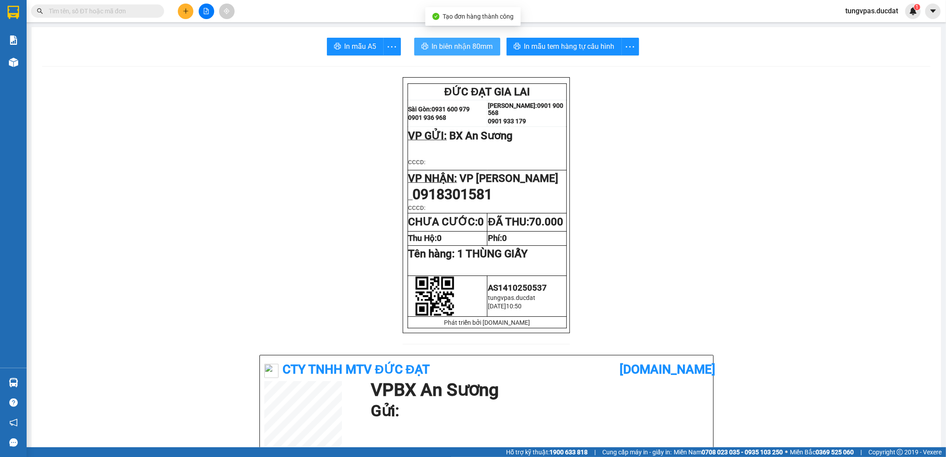
click at [474, 43] on span "In biên nhận 80mm" at bounding box center [462, 46] width 61 height 11
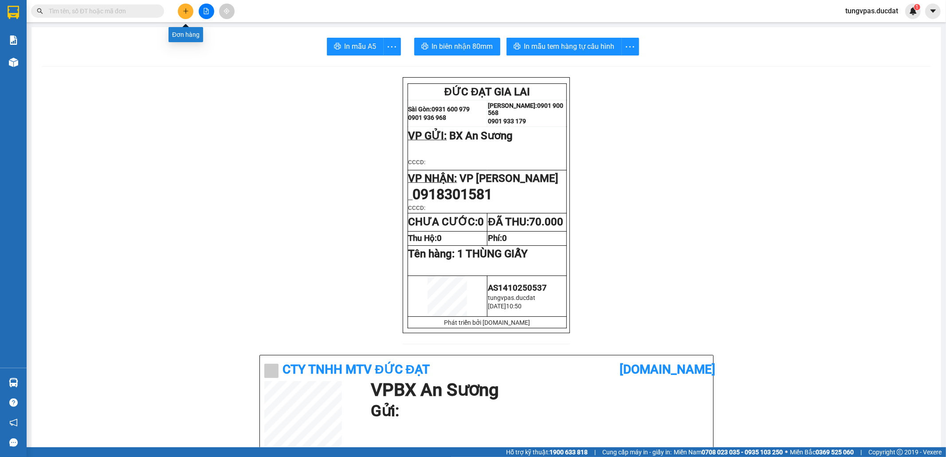
click at [187, 8] on icon "plus" at bounding box center [186, 11] width 6 height 6
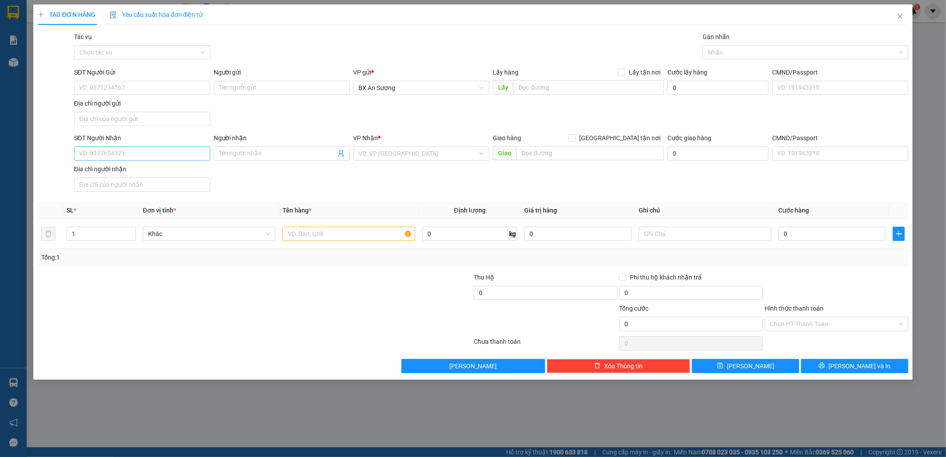
drag, startPoint x: 197, startPoint y: 145, endPoint x: 196, endPoint y: 151, distance: 6.9
click at [197, 145] on div "SĐT Người Nhận" at bounding box center [142, 139] width 136 height 13
click at [195, 153] on input "SĐT Người Nhận" at bounding box center [142, 153] width 136 height 14
click at [129, 173] on div "0779001943 - THIÊN KIM" at bounding box center [142, 173] width 126 height 10
type input "0779001943"
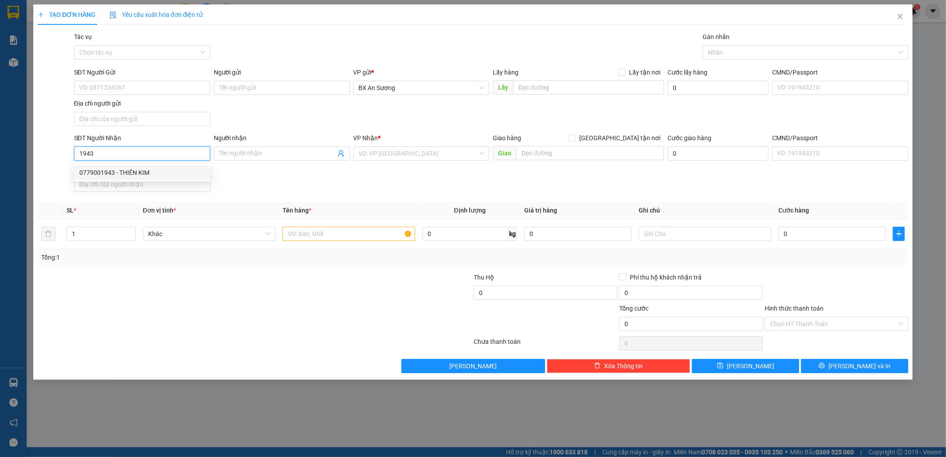
type input "THIÊN KIM"
type input "0779001943"
click at [307, 243] on div at bounding box center [348, 234] width 133 height 18
click at [310, 236] on input "text" at bounding box center [348, 234] width 133 height 14
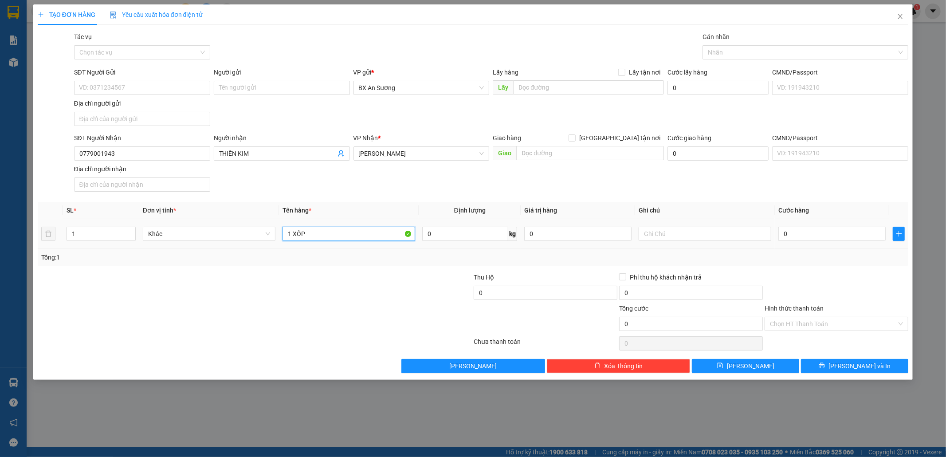
type input "1 XỐP"
type input "6"
type input "60"
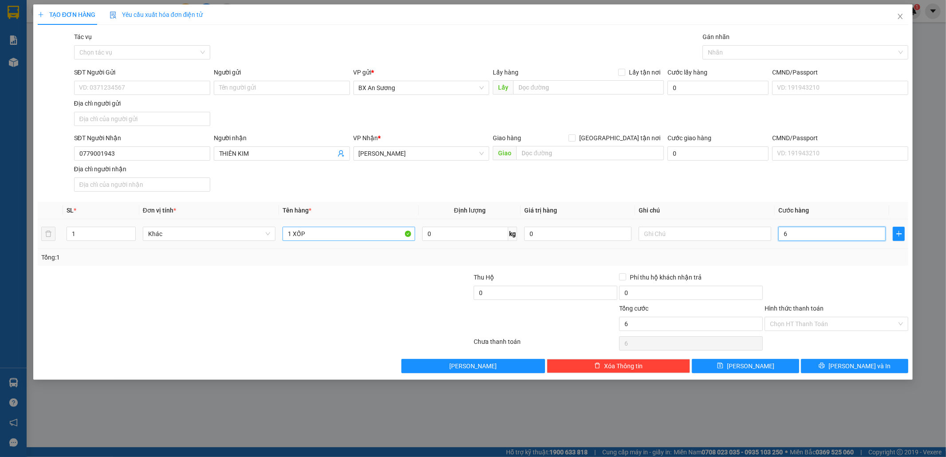
type input "60"
type input "60.000"
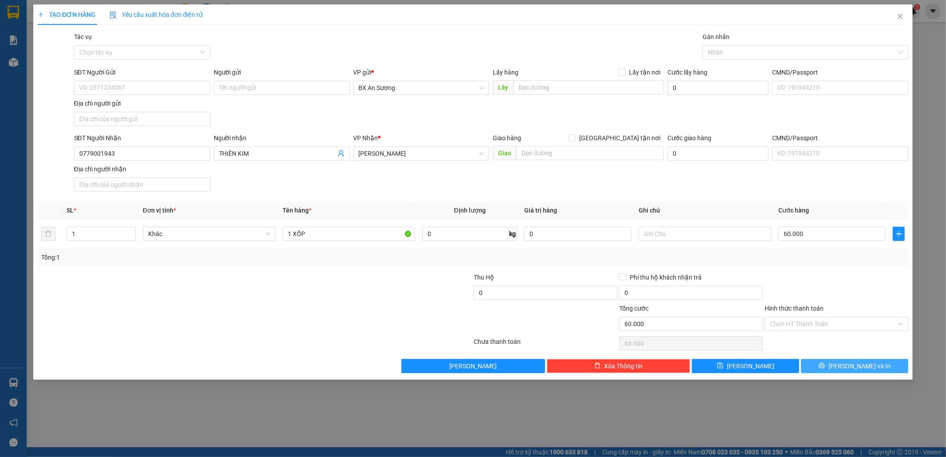
click at [863, 363] on span "[PERSON_NAME] và In" at bounding box center [859, 366] width 62 height 10
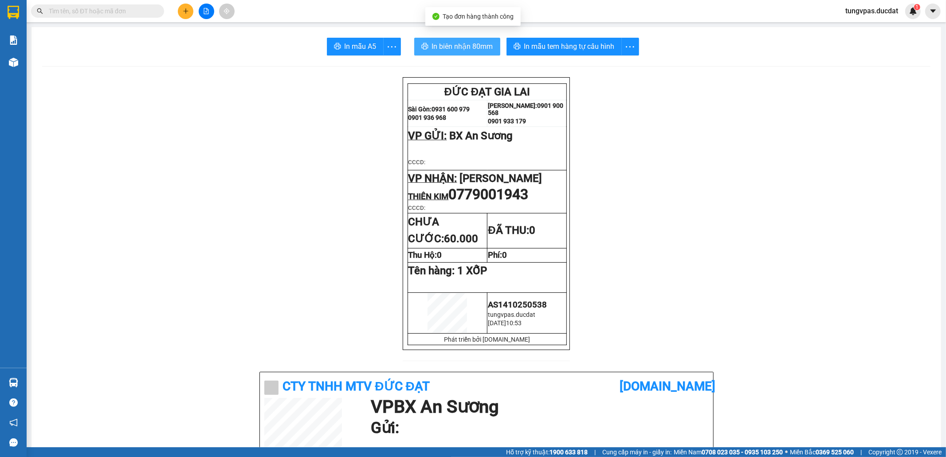
click at [463, 42] on span "In biên nhận 80mm" at bounding box center [462, 46] width 61 height 11
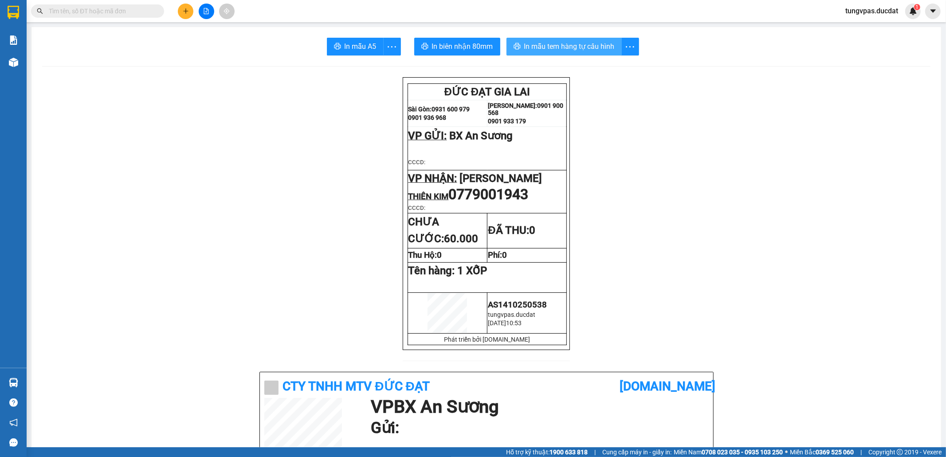
click at [586, 45] on span "In mẫu tem hàng tự cấu hình" at bounding box center [569, 46] width 90 height 11
click at [185, 11] on icon "plus" at bounding box center [185, 11] width 5 height 0
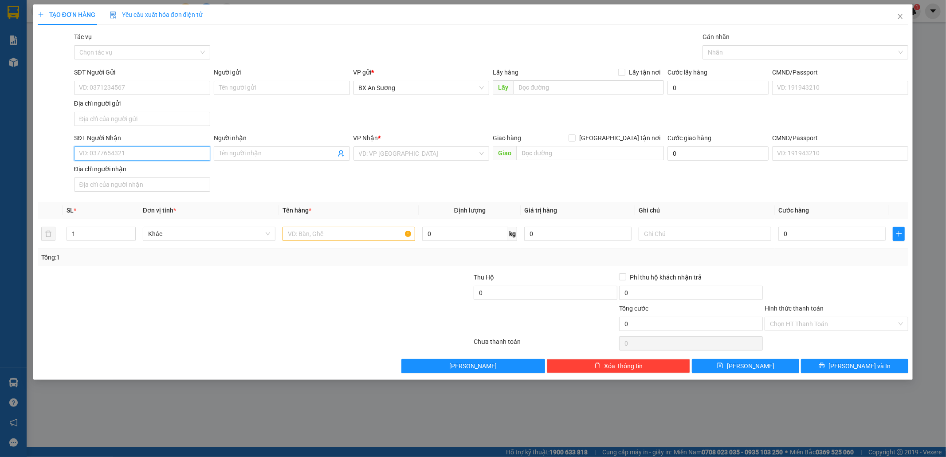
click at [189, 153] on input "SĐT Người Nhận" at bounding box center [142, 153] width 136 height 14
click at [261, 156] on input "Người nhận" at bounding box center [277, 154] width 117 height 10
type input "BẢO SE"
click at [262, 164] on div "4559906 BẢO SEVEN - 0913663476" at bounding box center [282, 173] width 136 height 18
click at [262, 169] on div "SĐT Người Nhận VD: 0377654321 Người nhận BẢO SE VP Nhận * VD: VP [GEOGRAPHIC_DA…" at bounding box center [491, 164] width 838 height 62
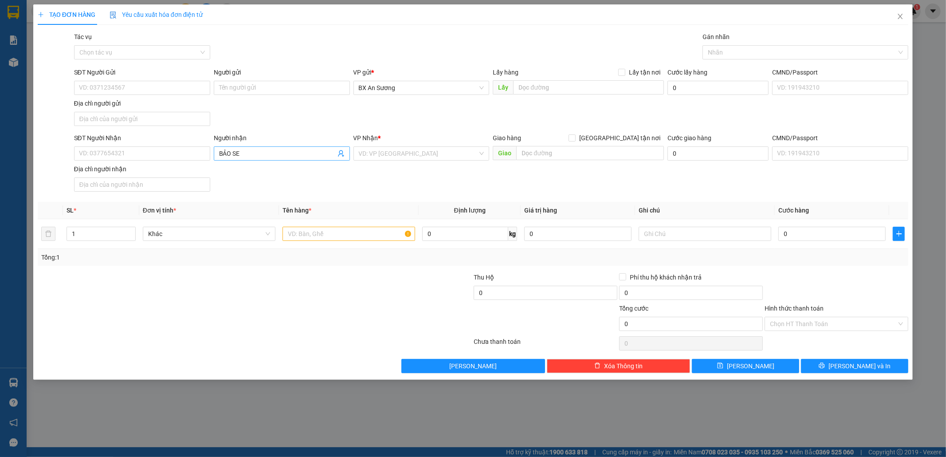
click at [248, 150] on input "BẢO SE" at bounding box center [277, 154] width 117 height 10
click at [255, 172] on div "BẢO SEVEN - 0913663476" at bounding box center [282, 173] width 126 height 10
type input "0913663476"
type input "BẢO SEVEN"
click at [385, 156] on input "search" at bounding box center [418, 153] width 119 height 13
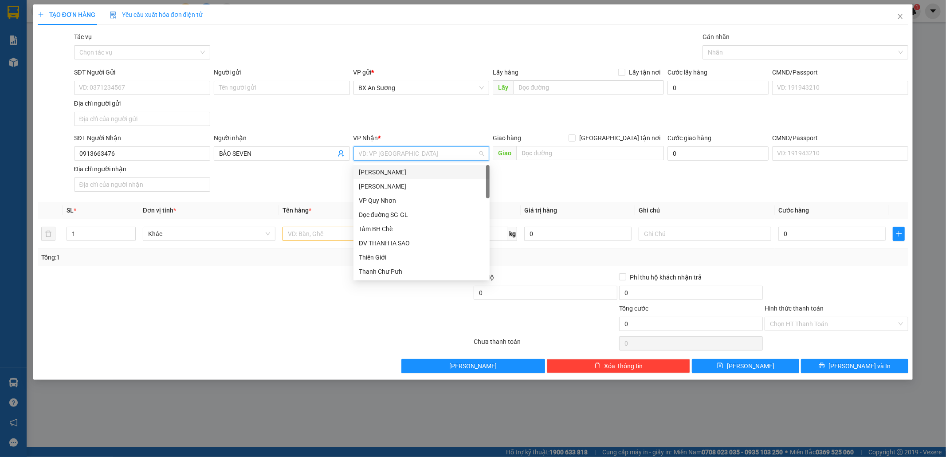
click at [397, 174] on div "[PERSON_NAME]" at bounding box center [422, 172] width 126 height 10
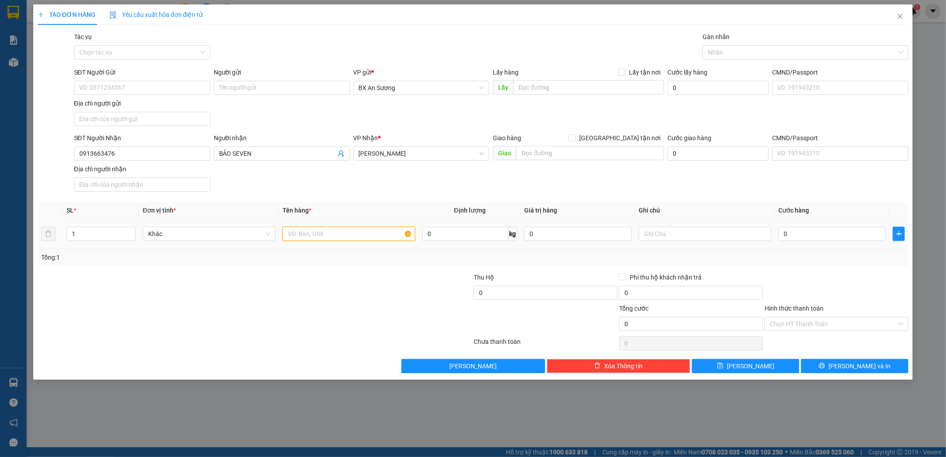
click at [352, 238] on input "text" at bounding box center [348, 234] width 133 height 14
click at [803, 232] on input "0" at bounding box center [831, 234] width 107 height 14
click at [341, 239] on input "1 KIỆN" at bounding box center [348, 234] width 133 height 14
type input "1 KIỆN GIẤY DÀI"
type input "23"
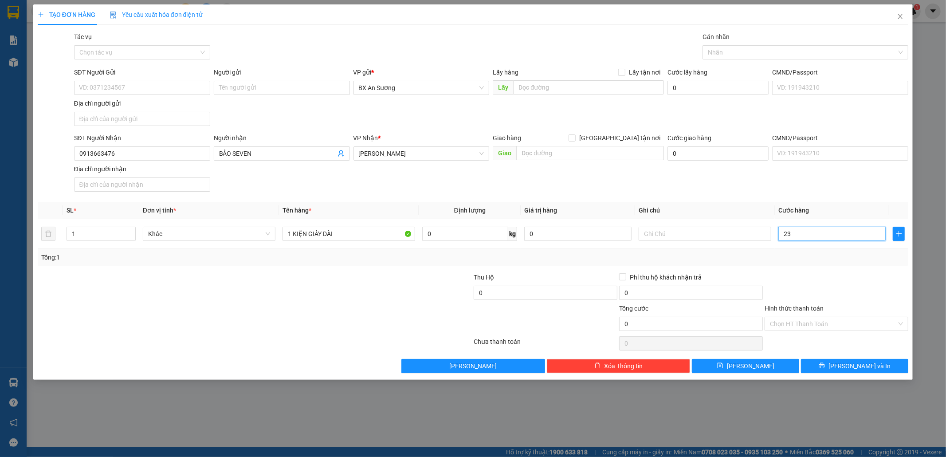
type input "23"
type input "2"
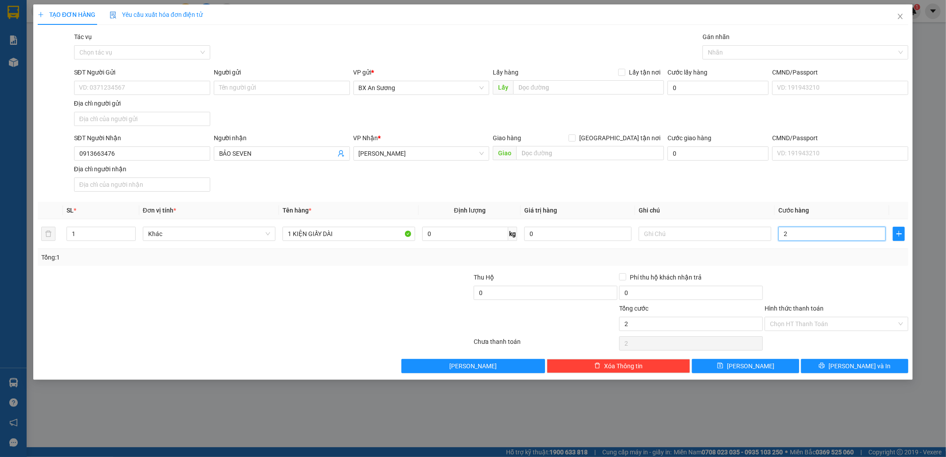
type input "25"
type input "250"
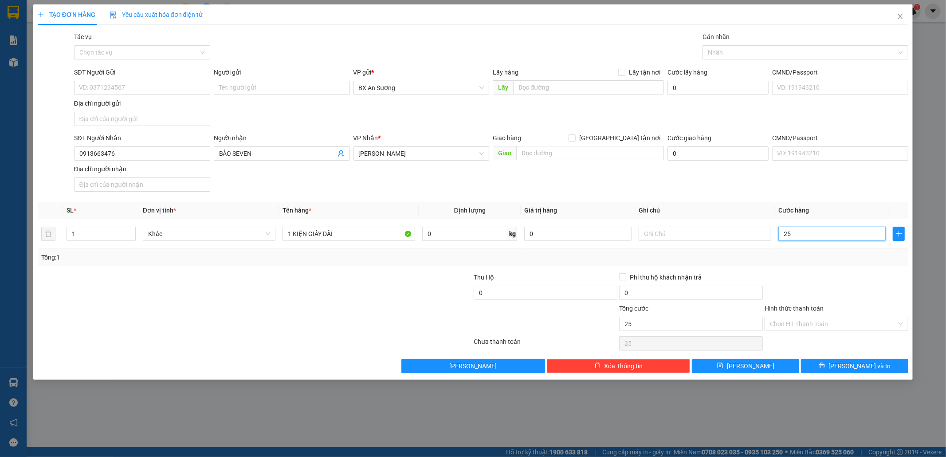
type input "250"
type input "250.000"
click at [851, 364] on span "[PERSON_NAME] và In" at bounding box center [859, 366] width 62 height 10
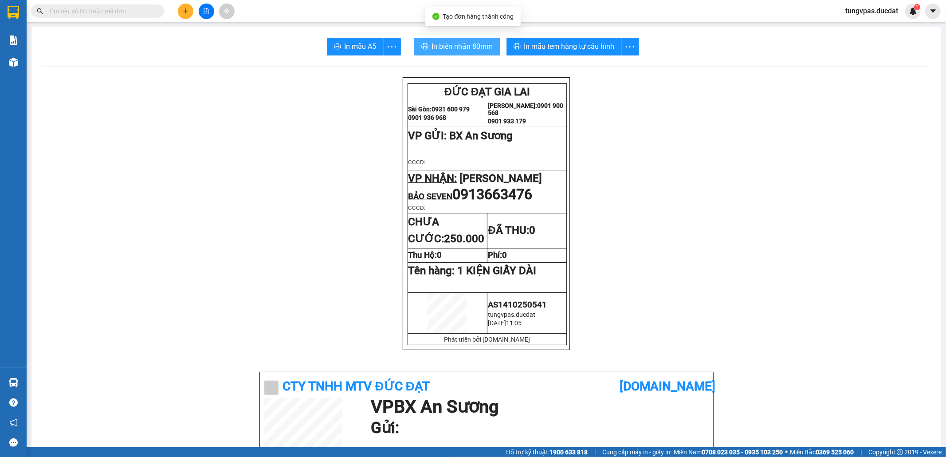
click at [483, 50] on span "In biên nhận 80mm" at bounding box center [462, 46] width 61 height 11
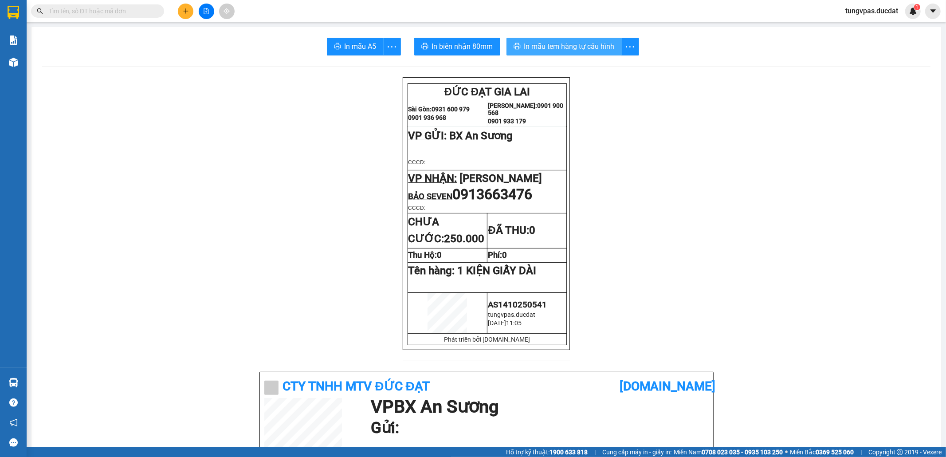
click at [568, 52] on button "In mẫu tem hàng tự cấu hình" at bounding box center [563, 47] width 115 height 18
click at [184, 11] on icon "plus" at bounding box center [185, 11] width 5 height 0
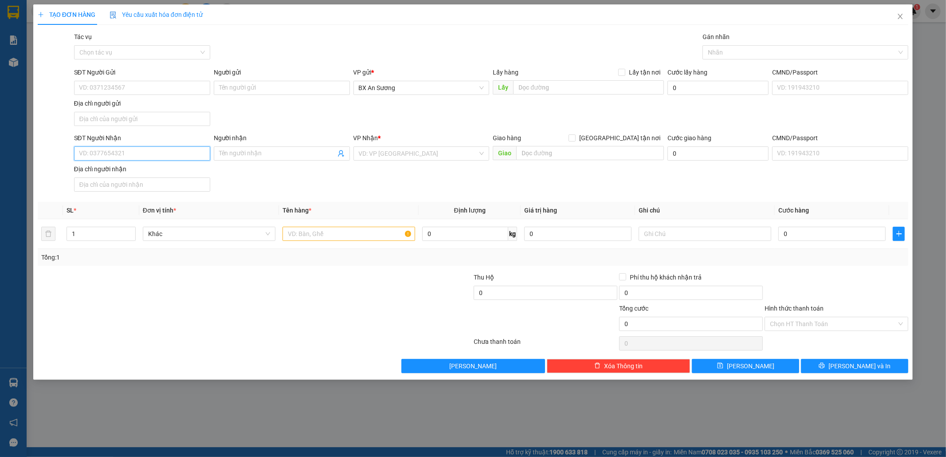
click at [138, 157] on input "SĐT Người Nhận" at bounding box center [142, 153] width 136 height 14
type input "0903728070"
click at [129, 90] on input "SĐT Người Gửi" at bounding box center [142, 88] width 136 height 14
drag, startPoint x: 127, startPoint y: 151, endPoint x: 41, endPoint y: 160, distance: 86.0
click at [41, 160] on div "SĐT Người Nhận 0903728070 0903728070 Người nhận Tên người nhận VP Nhận * VD: VP…" at bounding box center [473, 164] width 873 height 62
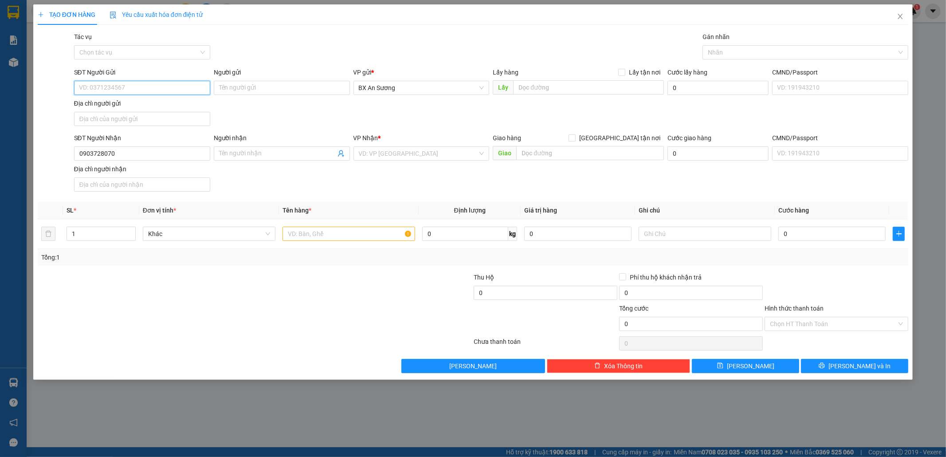
click at [121, 84] on input "SĐT Người Gửi" at bounding box center [142, 88] width 136 height 14
paste input "0903728070"
type input "0903728070"
drag, startPoint x: 126, startPoint y: 153, endPoint x: 52, endPoint y: 155, distance: 74.5
click at [52, 155] on div "SĐT Người Nhận 0903728070 0903728070 Người nhận Tên người nhận VP Nhận * VD: VP…" at bounding box center [473, 164] width 873 height 62
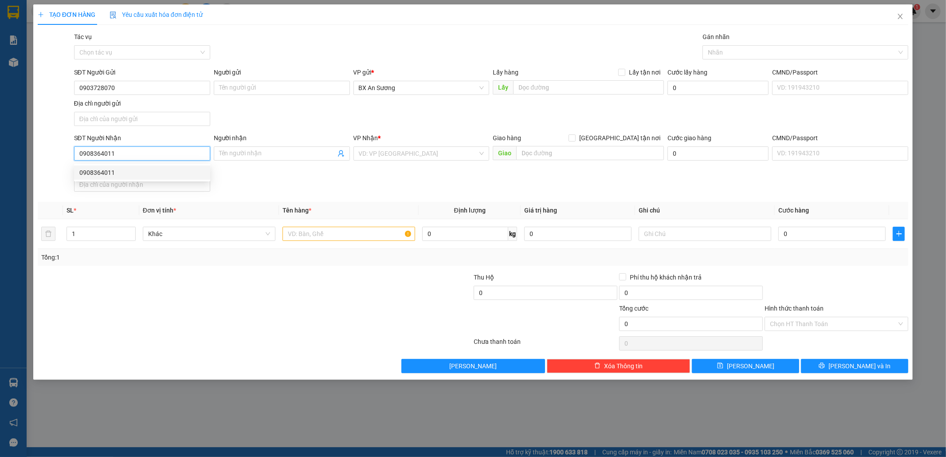
click at [126, 168] on div "0908364011" at bounding box center [142, 173] width 126 height 10
type input "0908364011"
click at [342, 235] on input "text" at bounding box center [348, 234] width 133 height 14
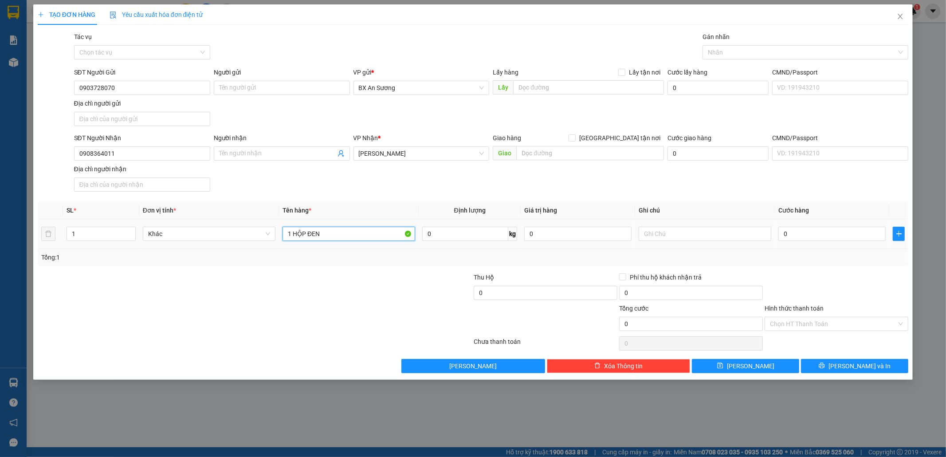
type input "1 HỘP ĐEN"
type input "4"
type input "40"
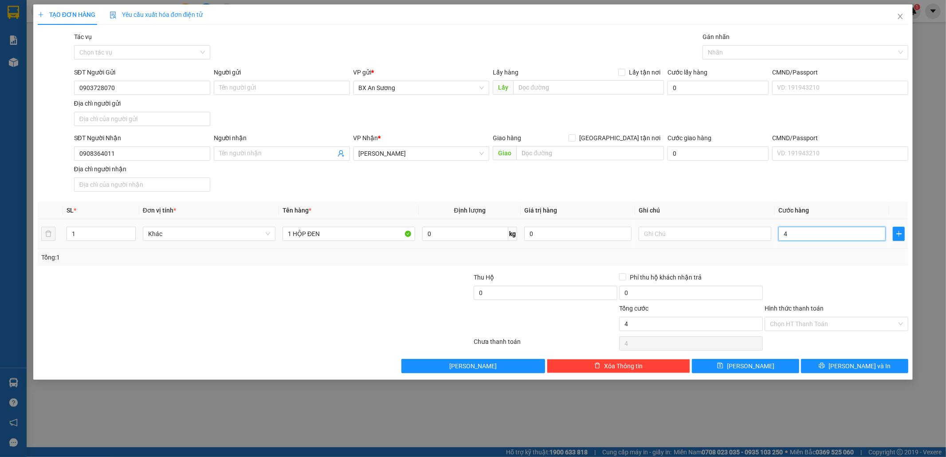
type input "40"
click at [891, 366] on button "[PERSON_NAME] và In" at bounding box center [854, 366] width 107 height 14
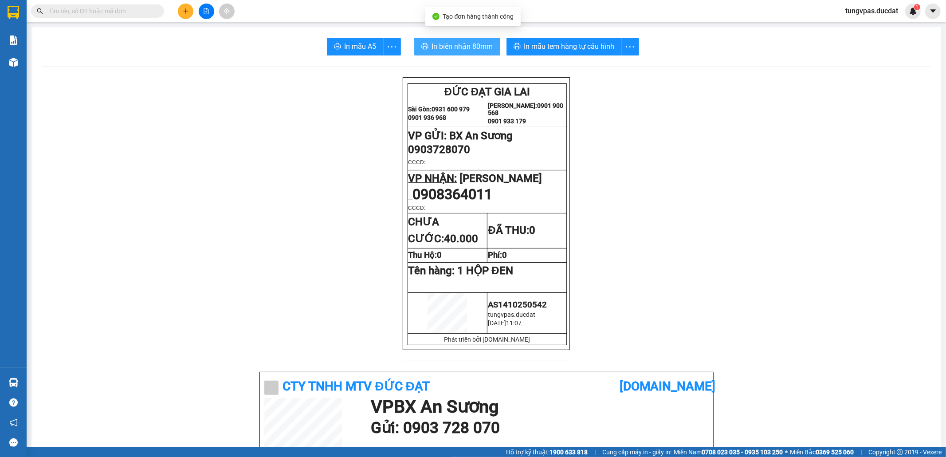
click at [447, 45] on span "In biên nhận 80mm" at bounding box center [462, 46] width 61 height 11
drag, startPoint x: 468, startPoint y: 31, endPoint x: 467, endPoint y: 46, distance: 15.6
click at [467, 46] on span "In biên nhận 80mm" at bounding box center [462, 46] width 61 height 11
click at [575, 43] on span "In mẫu tem hàng tự cấu hình" at bounding box center [569, 46] width 90 height 11
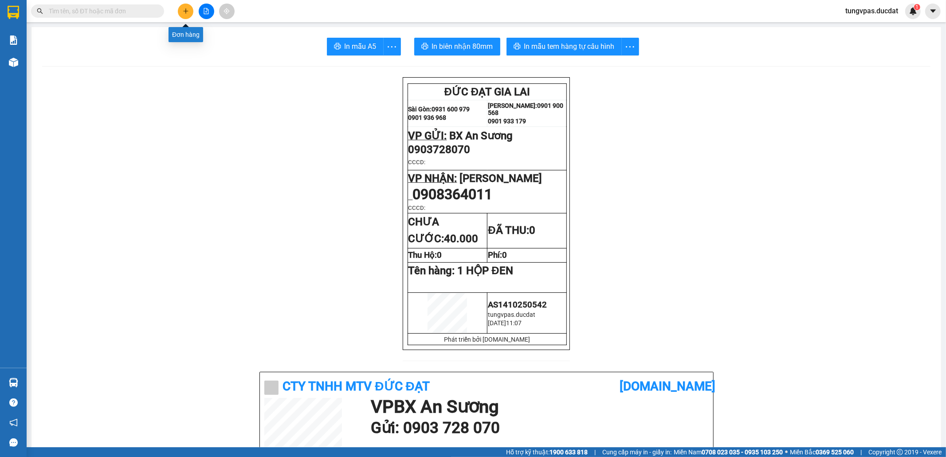
click at [185, 10] on icon "plus" at bounding box center [186, 11] width 6 height 6
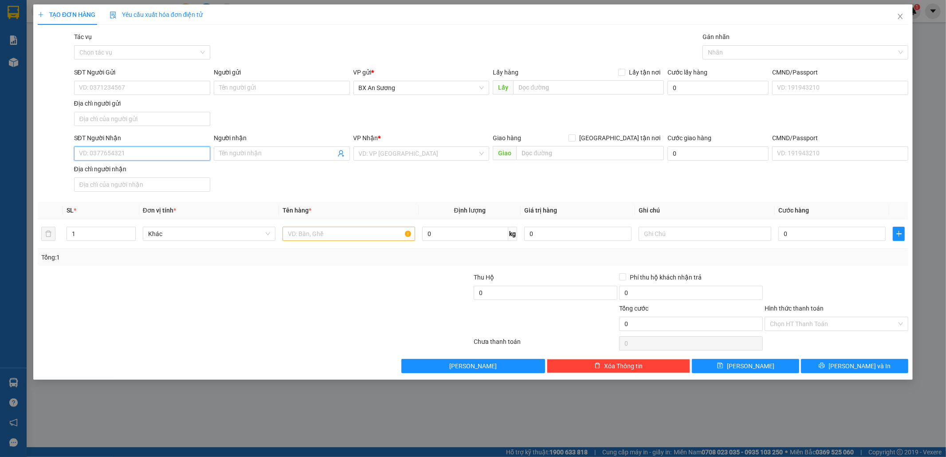
click at [150, 154] on input "SĐT Người Nhận" at bounding box center [142, 153] width 136 height 14
click at [149, 171] on div "0905130377 - A HUY" at bounding box center [142, 173] width 126 height 10
type input "0905130377"
type input "A HUY"
type input "0905130377"
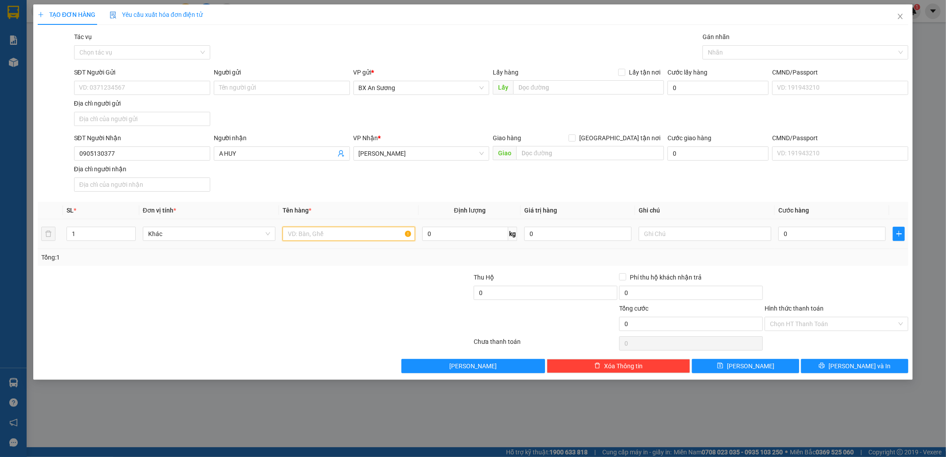
click at [348, 234] on input "text" at bounding box center [348, 234] width 133 height 14
type input "3 THÙNG GIẤY BỌC [PERSON_NAME]"
click at [714, 239] on input "text" at bounding box center [705, 234] width 133 height 14
click at [790, 238] on input "0" at bounding box center [831, 234] width 107 height 14
type input "1"
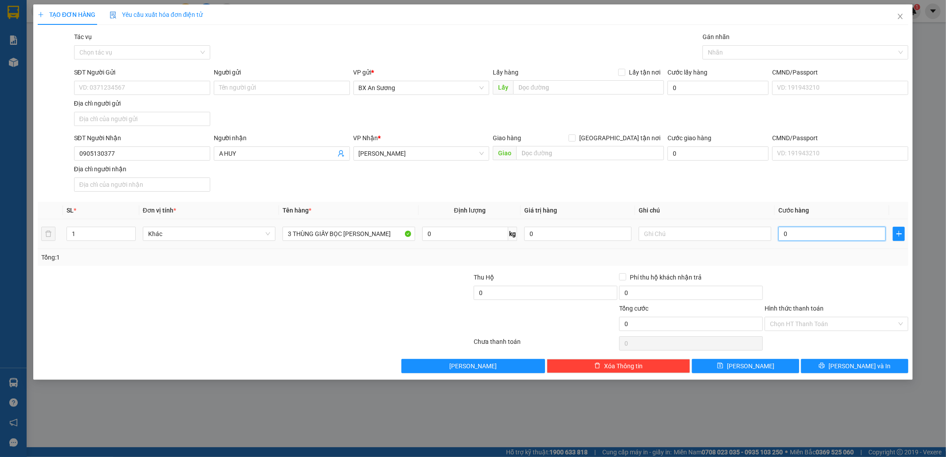
type input "1"
type input "16"
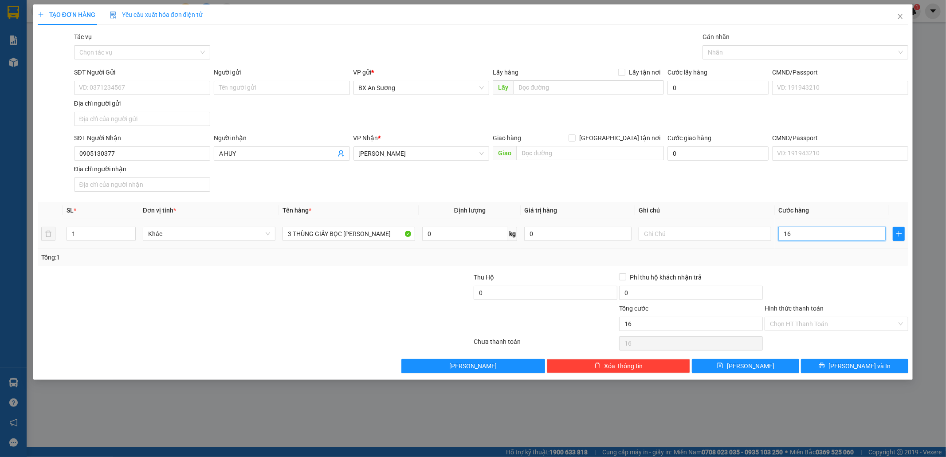
type input "160"
click at [843, 328] on input "Hình thức thanh toán" at bounding box center [833, 323] width 127 height 13
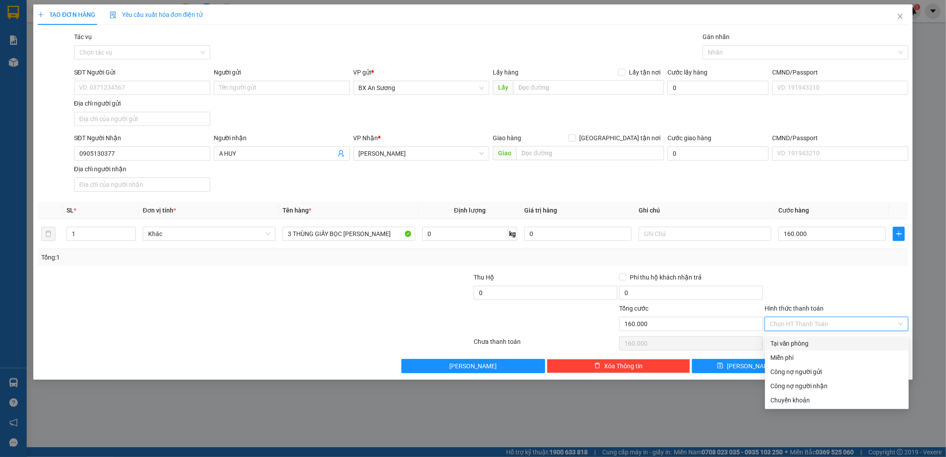
click at [829, 342] on div "Tại văn phòng" at bounding box center [836, 343] width 133 height 10
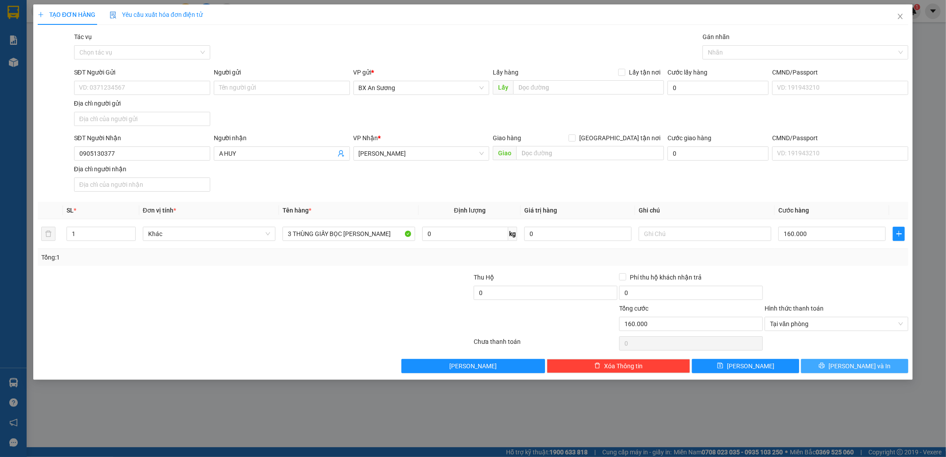
click at [851, 366] on span "[PERSON_NAME] và In" at bounding box center [859, 366] width 62 height 10
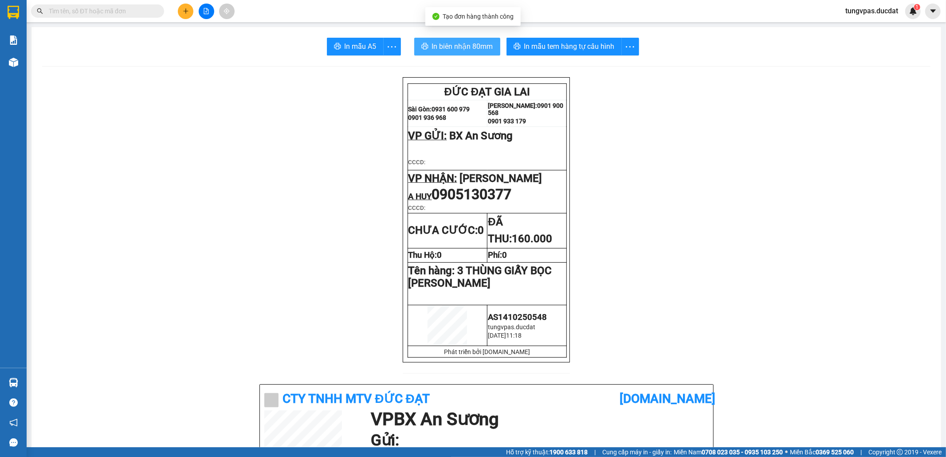
click at [476, 46] on span "In biên nhận 80mm" at bounding box center [462, 46] width 61 height 11
click at [497, 47] on div "In mẫu A5 In biên nhận 80mm In mẫu tem hàng tự cấu hình" at bounding box center [486, 47] width 888 height 18
click at [490, 47] on button "In biên nhận 80mm" at bounding box center [457, 47] width 86 height 18
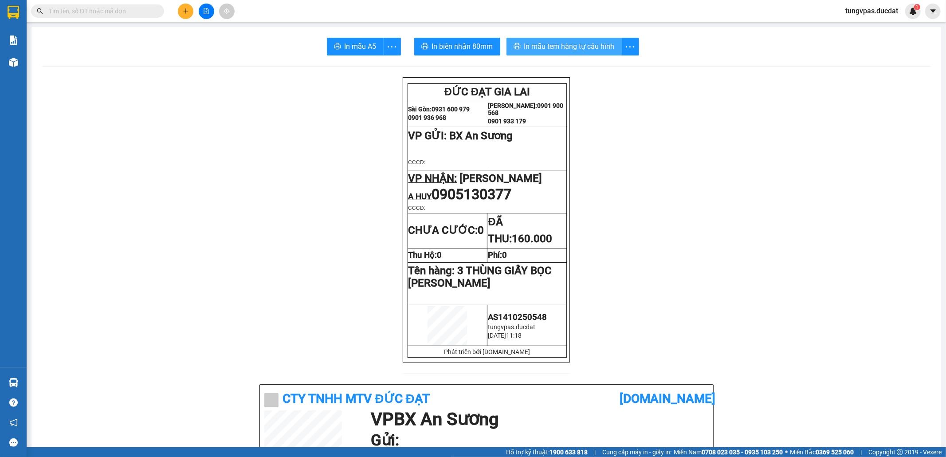
click at [610, 48] on span "In mẫu tem hàng tự cấu hình" at bounding box center [569, 46] width 90 height 11
click at [191, 8] on button at bounding box center [186, 12] width 16 height 16
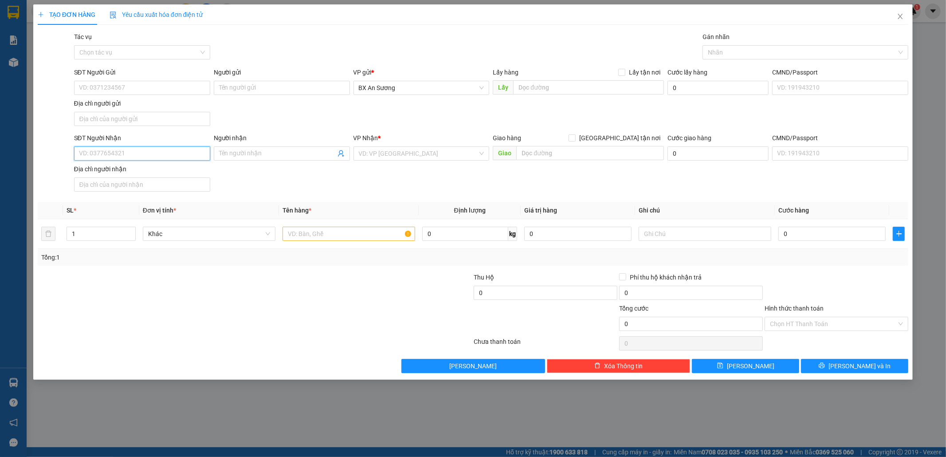
click at [181, 153] on input "SĐT Người Nhận" at bounding box center [142, 153] width 136 height 14
click at [162, 169] on div "0976033364" at bounding box center [142, 173] width 126 height 10
type input "0976033364"
click at [336, 231] on input "text" at bounding box center [348, 234] width 133 height 14
type input "1 KIỆN GIẤY"
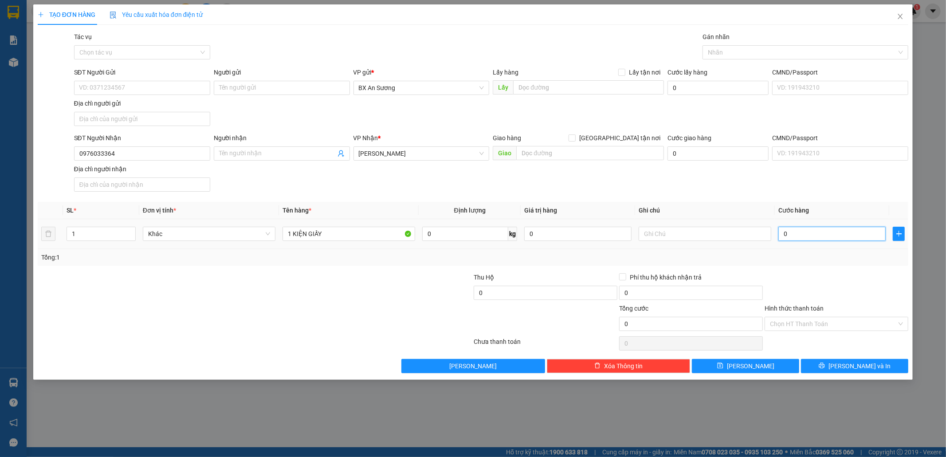
click at [788, 232] on input "0" at bounding box center [831, 234] width 107 height 14
click at [884, 370] on button "[PERSON_NAME] và In" at bounding box center [854, 366] width 107 height 14
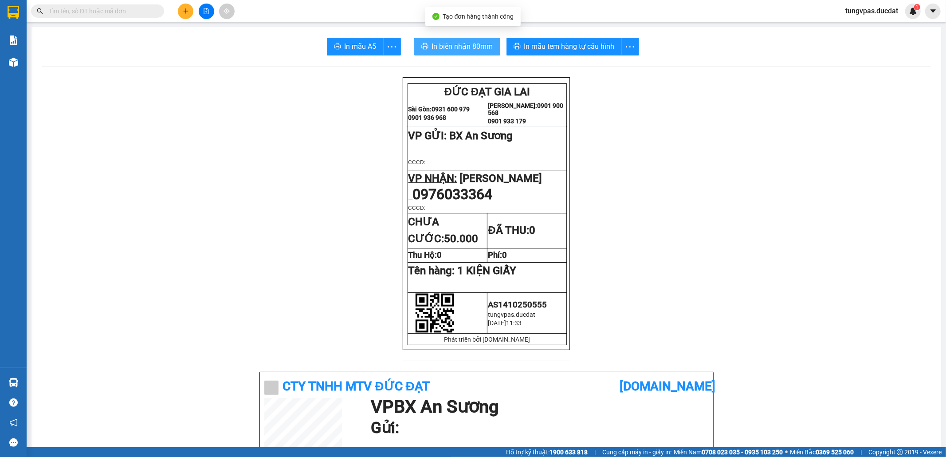
click at [482, 45] on span "In biên nhận 80mm" at bounding box center [462, 46] width 61 height 11
click at [462, 40] on button "In biên nhận 80mm" at bounding box center [457, 47] width 86 height 18
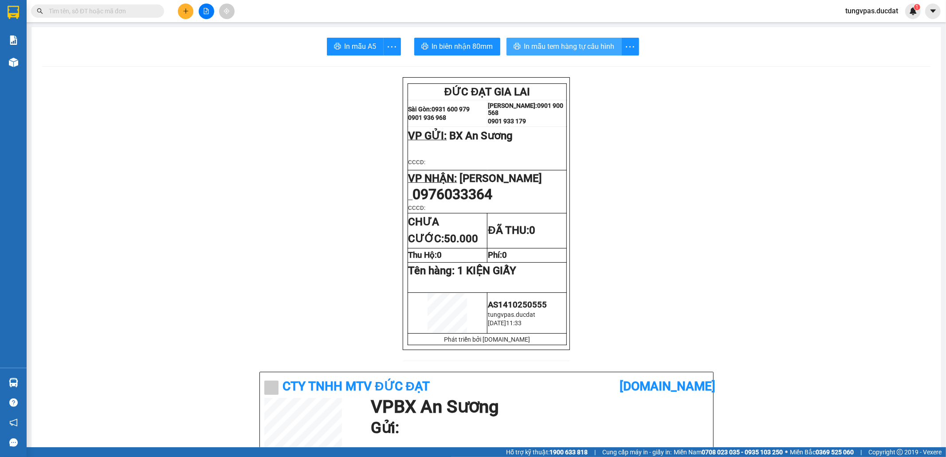
click at [573, 43] on span "In mẫu tem hàng tự cấu hình" at bounding box center [569, 46] width 90 height 11
click at [187, 11] on icon "plus" at bounding box center [186, 11] width 6 height 6
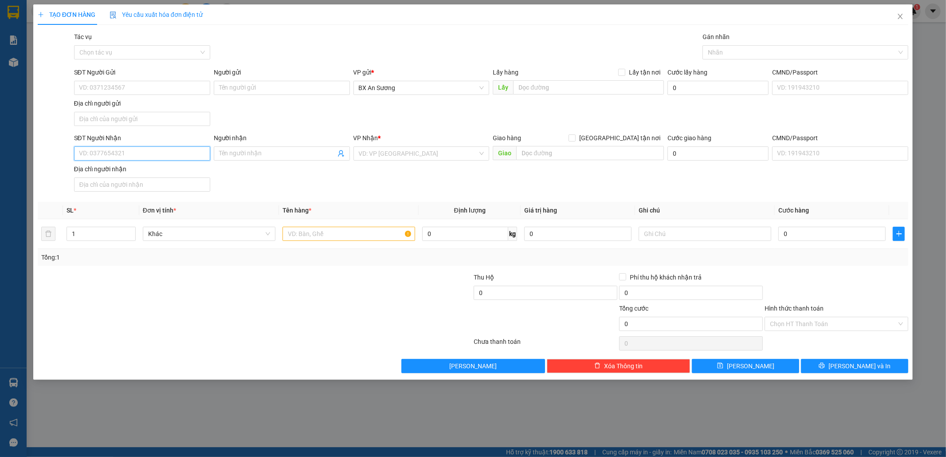
click at [161, 157] on input "SĐT Người Nhận" at bounding box center [142, 153] width 136 height 14
click at [137, 169] on div "0971210149" at bounding box center [142, 173] width 126 height 10
type input "0971210149"
click at [333, 241] on input "text" at bounding box center [348, 234] width 133 height 14
type input "1 THÙNG GIẤY"
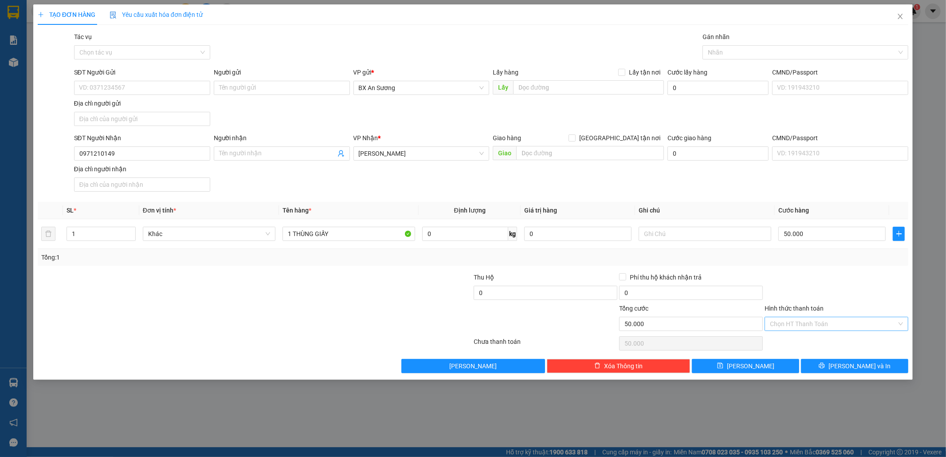
click at [860, 321] on input "Hình thức thanh toán" at bounding box center [833, 323] width 127 height 13
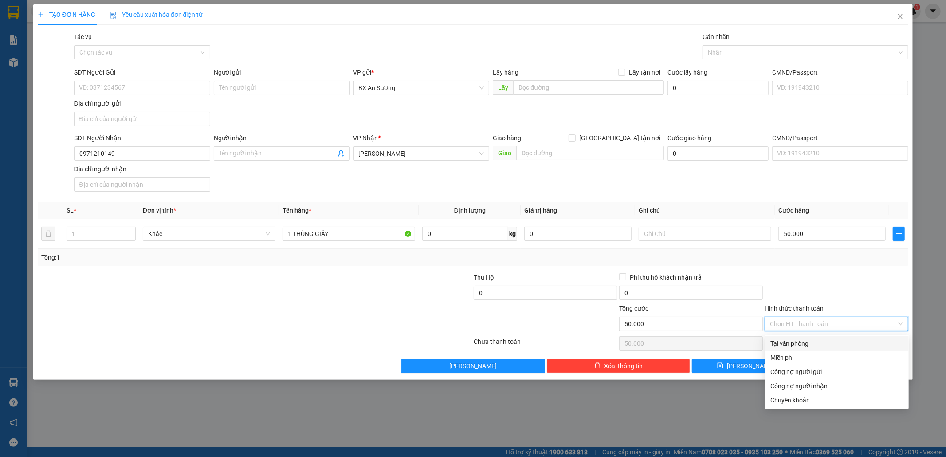
click at [831, 338] on div "Tại văn phòng" at bounding box center [836, 343] width 133 height 10
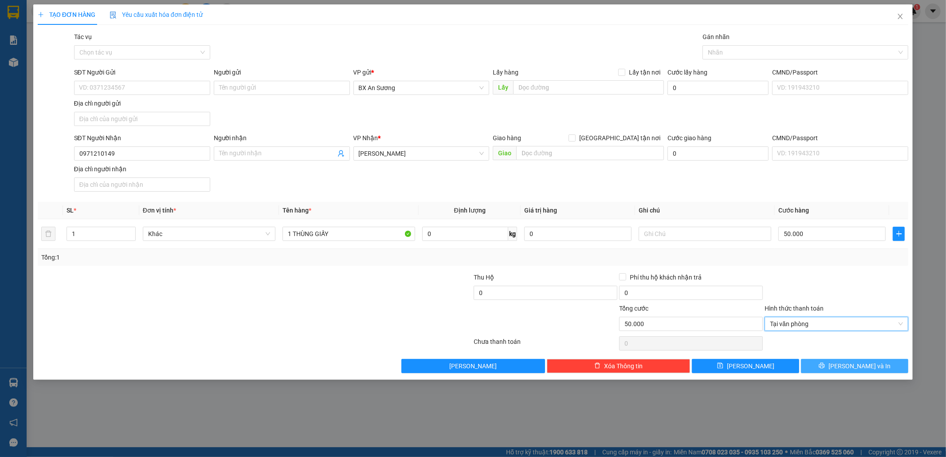
click at [841, 361] on button "[PERSON_NAME] và In" at bounding box center [854, 366] width 107 height 14
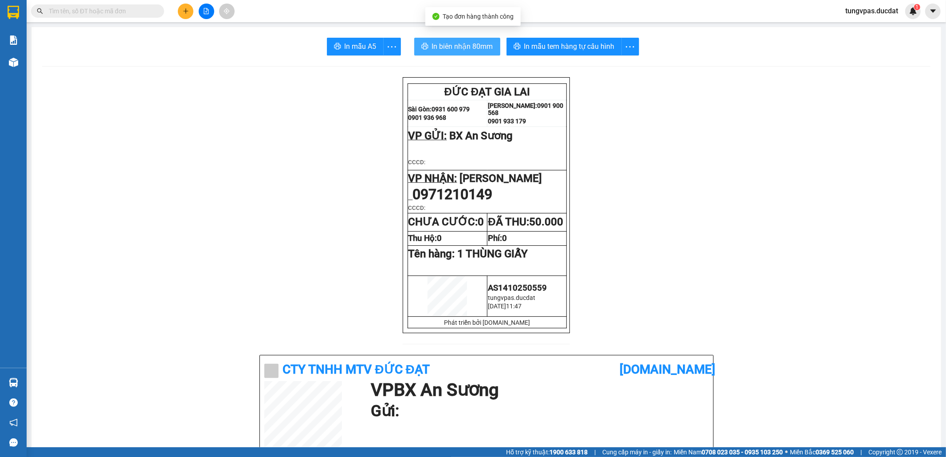
click at [421, 45] on icon "printer" at bounding box center [424, 46] width 7 height 7
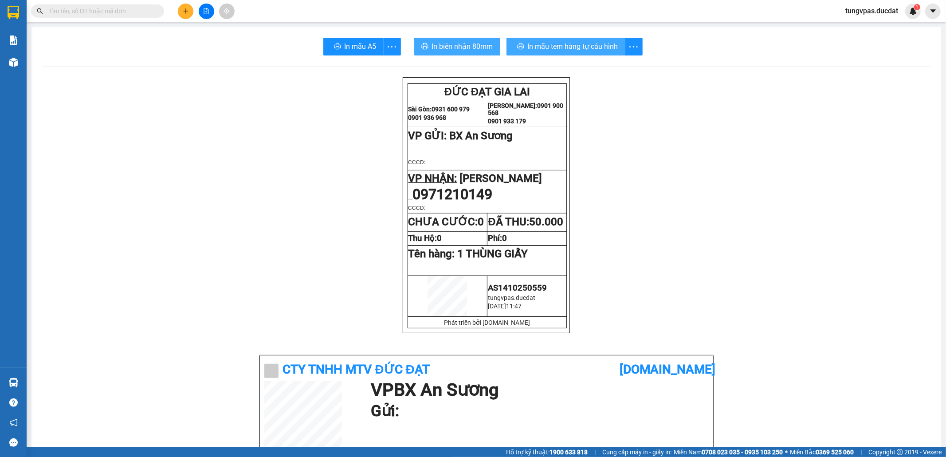
click at [583, 46] on span "In mẫu tem hàng tự cấu hình" at bounding box center [573, 46] width 90 height 11
click at [190, 18] on div at bounding box center [206, 12] width 67 height 16
click at [190, 15] on button at bounding box center [186, 12] width 16 height 16
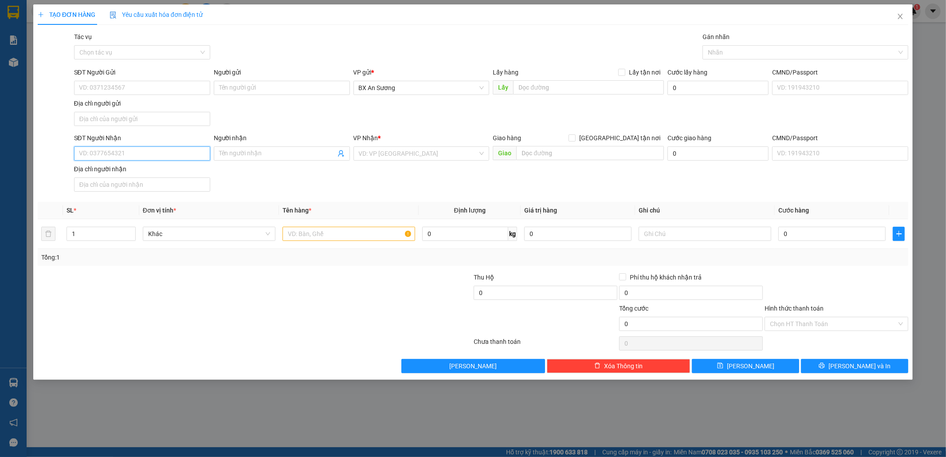
click at [172, 151] on input "SĐT Người Nhận" at bounding box center [142, 153] width 136 height 14
type input "0977124359"
click at [156, 166] on div "0977124359 - [PERSON_NAME]" at bounding box center [142, 172] width 136 height 14
type input "[PERSON_NAME]"
type input "0977124359"
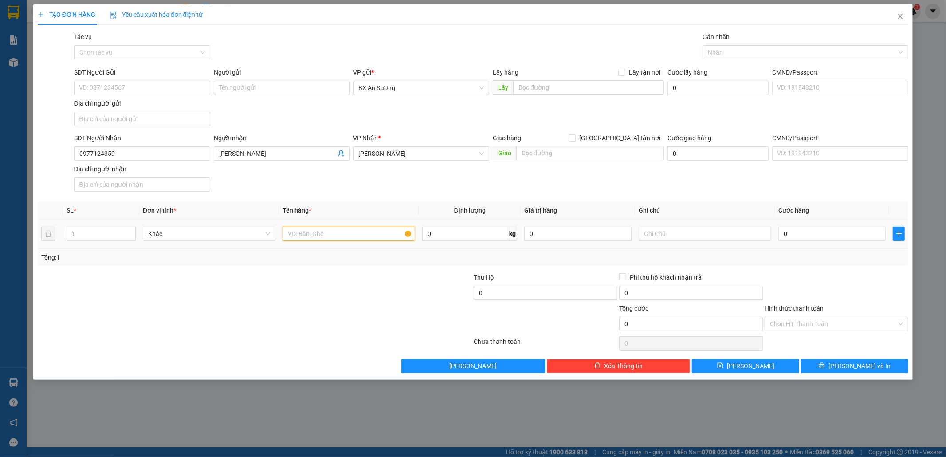
click at [313, 239] on input "text" at bounding box center [348, 234] width 133 height 14
drag, startPoint x: 326, startPoint y: 235, endPoint x: 275, endPoint y: 238, distance: 51.5
click at [275, 238] on tr "1 Khác 2 kiện lạnh 0 kg 0 0" at bounding box center [473, 234] width 871 height 30
type input "2 KIỆN LANH"
click at [855, 369] on span "[PERSON_NAME] và In" at bounding box center [859, 366] width 62 height 10
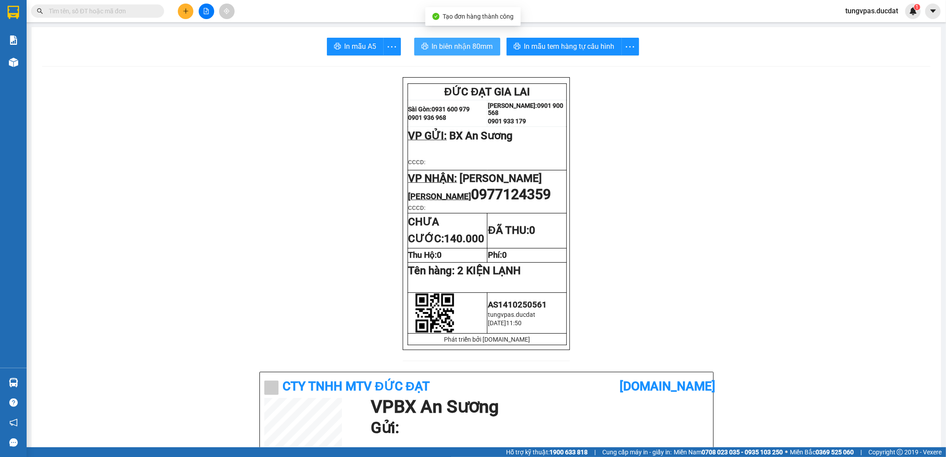
click at [436, 45] on span "In biên nhận 80mm" at bounding box center [462, 46] width 61 height 11
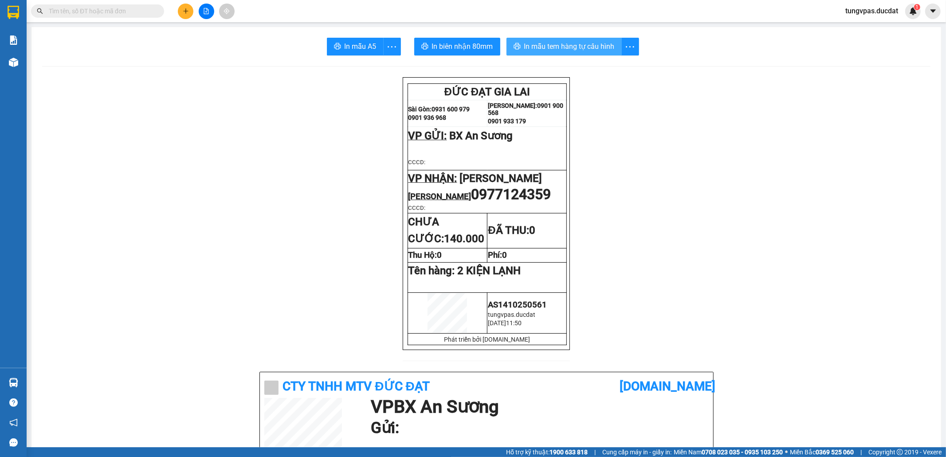
click at [609, 53] on button "In mẫu tem hàng tự cấu hình" at bounding box center [563, 47] width 115 height 18
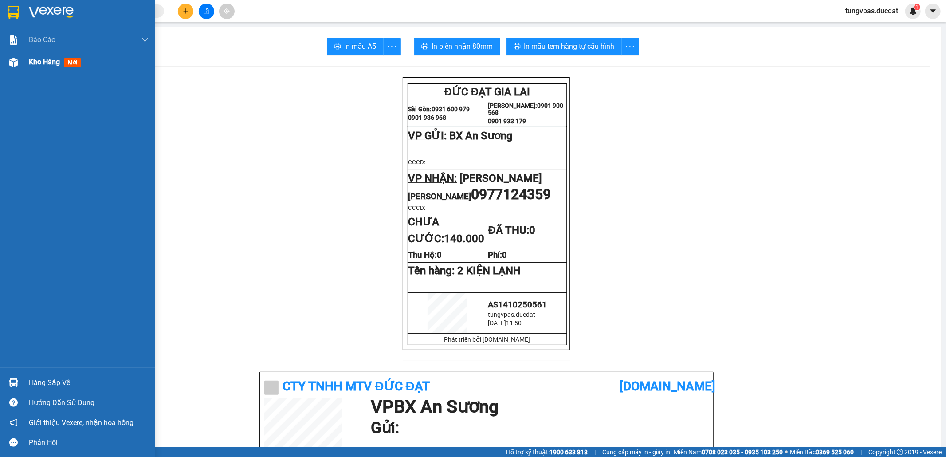
click at [6, 63] on div at bounding box center [14, 63] width 16 height 16
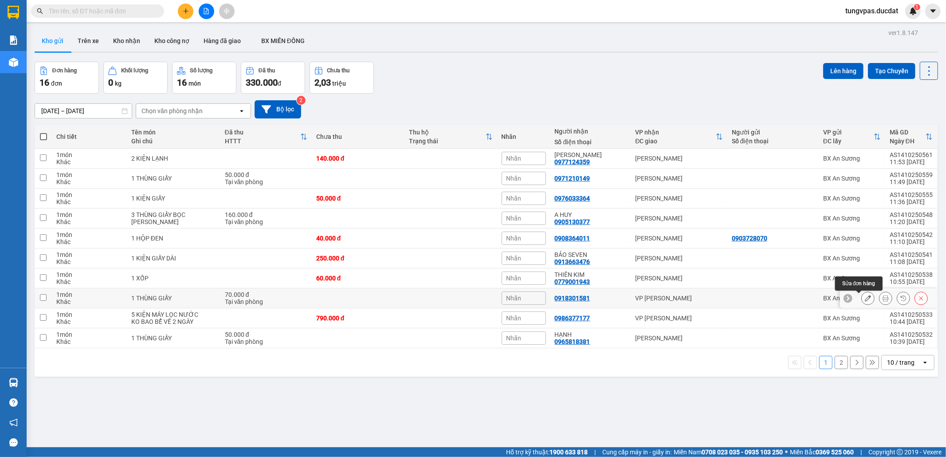
click at [865, 297] on icon at bounding box center [868, 298] width 6 height 6
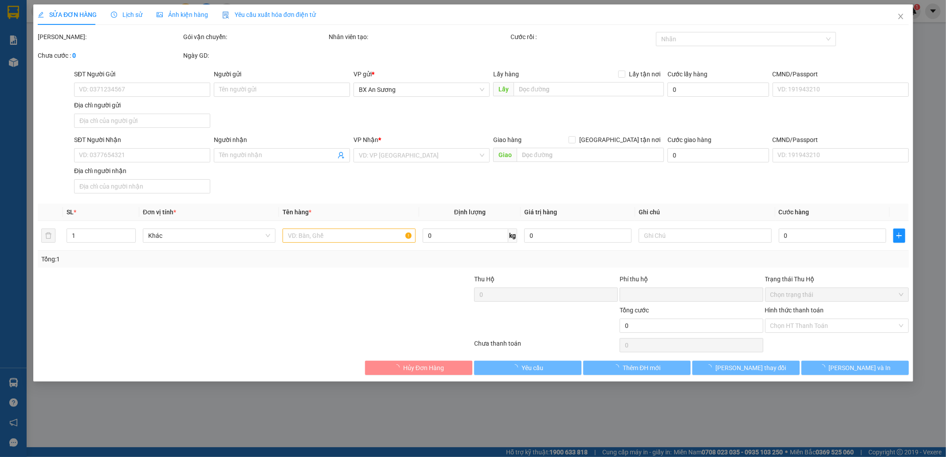
type input "0918301581"
type input "0"
type input "70.000"
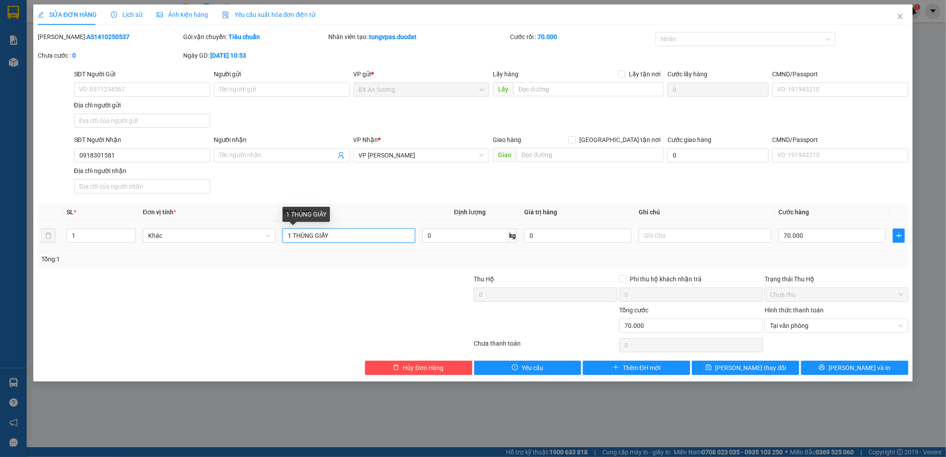
click at [382, 241] on input "1 THÙNG GIẤY" at bounding box center [348, 235] width 133 height 14
type input "1 THÙNG GIẤY + 1 xốp ko"
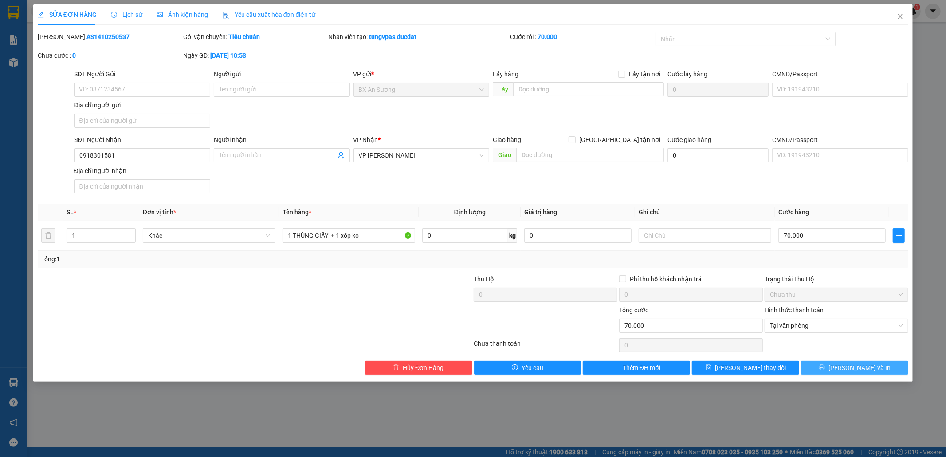
click at [859, 369] on span "[PERSON_NAME] và In" at bounding box center [859, 368] width 62 height 10
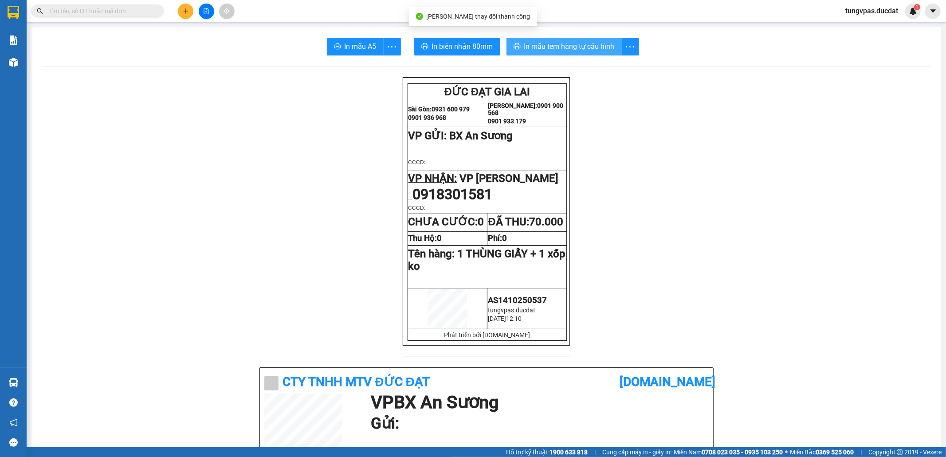
click at [598, 49] on span "In mẫu tem hàng tự cấu hình" at bounding box center [569, 46] width 90 height 11
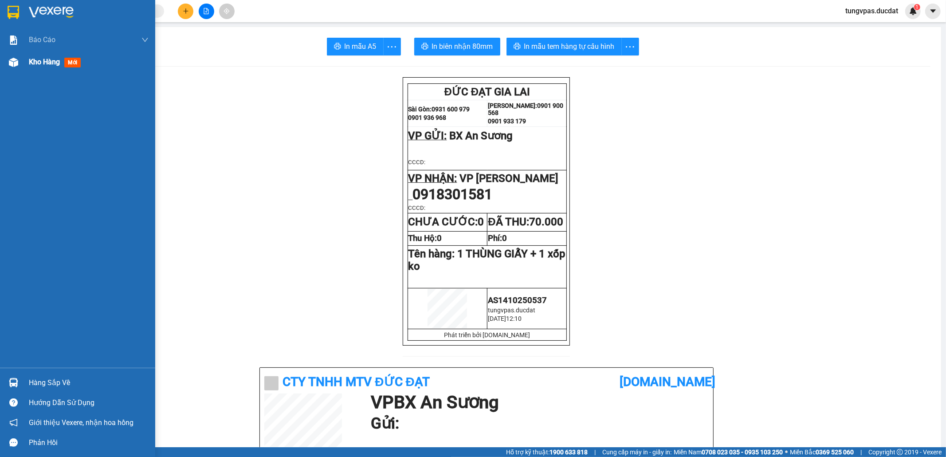
click at [4, 57] on div "Kho hàng mới" at bounding box center [77, 62] width 155 height 22
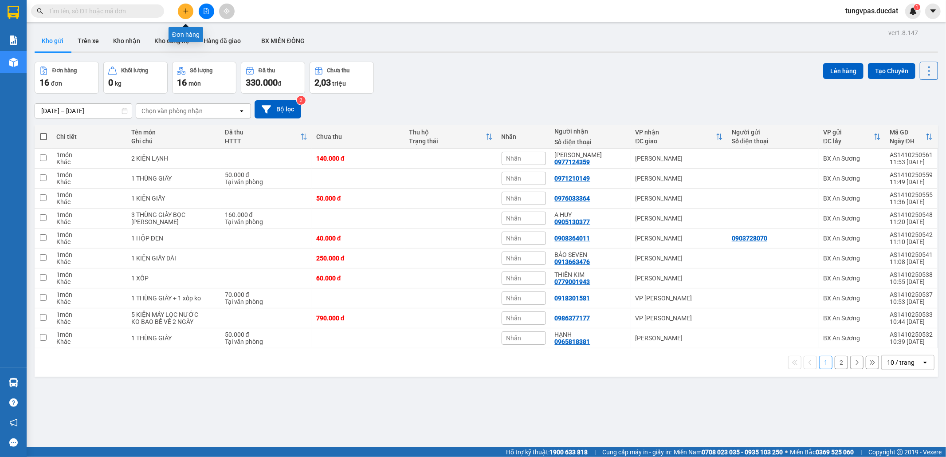
click at [185, 13] on icon "plus" at bounding box center [186, 11] width 6 height 6
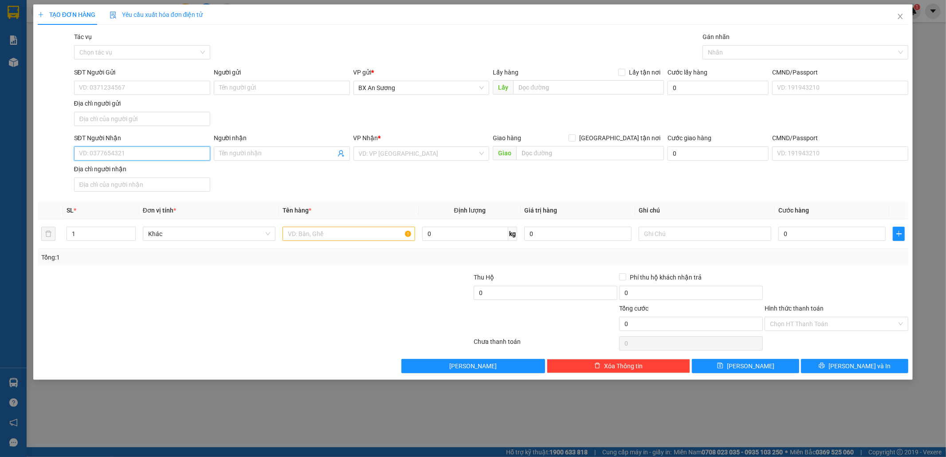
click at [147, 150] on input "SĐT Người Nhận" at bounding box center [142, 153] width 136 height 14
click at [185, 92] on input "SĐT Người Gửi" at bounding box center [142, 88] width 136 height 14
type input "0935192627"
click at [149, 149] on input "SĐT Người Nhận" at bounding box center [142, 153] width 136 height 14
click at [132, 170] on div "0982816345" at bounding box center [142, 173] width 126 height 10
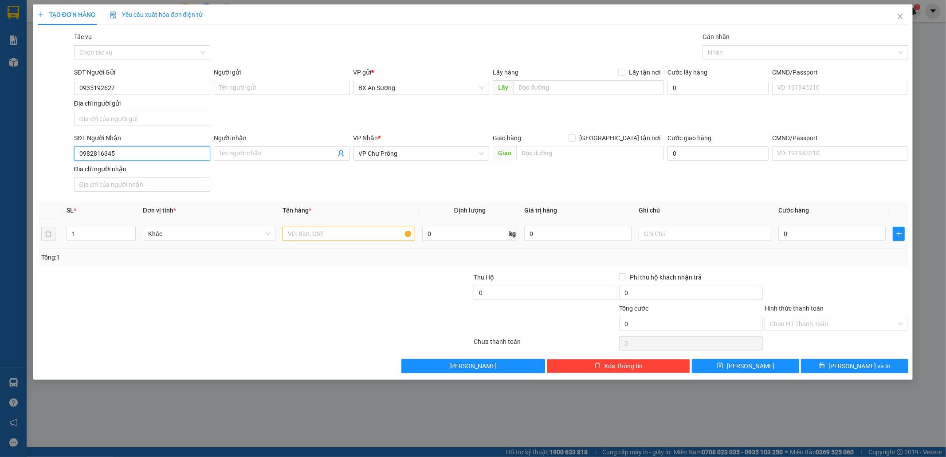
type input "0982816345"
click at [364, 230] on input "text" at bounding box center [348, 234] width 133 height 14
type input "2 kiện đèn leg"
click at [653, 234] on input "text" at bounding box center [705, 234] width 133 height 14
type input "ko bao bể"
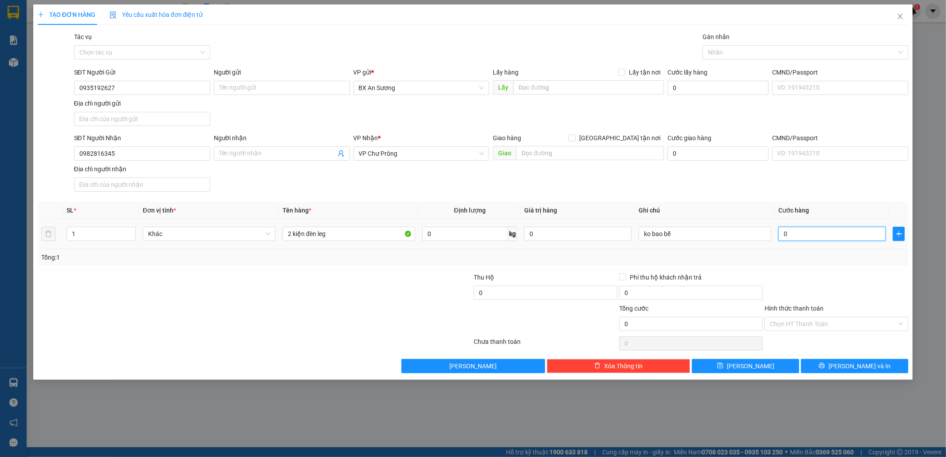
type input "1"
type input "10"
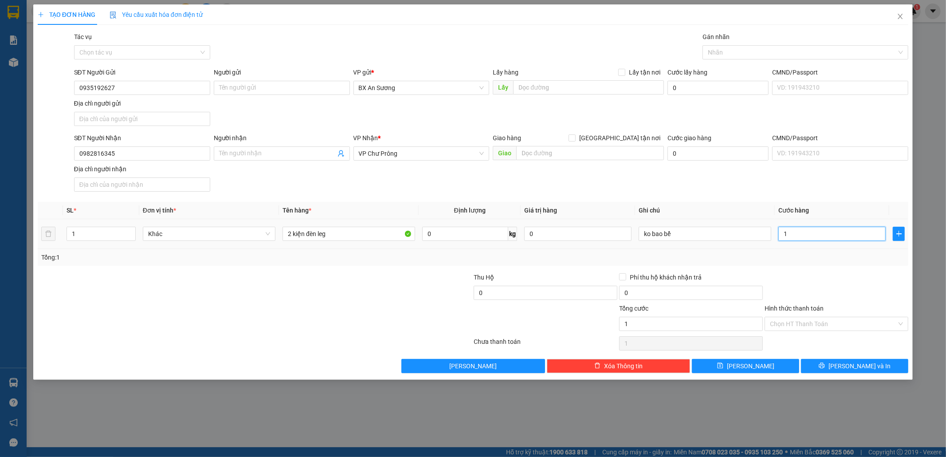
type input "10"
type input "1.010"
drag, startPoint x: 834, startPoint y: 235, endPoint x: 740, endPoint y: 241, distance: 94.7
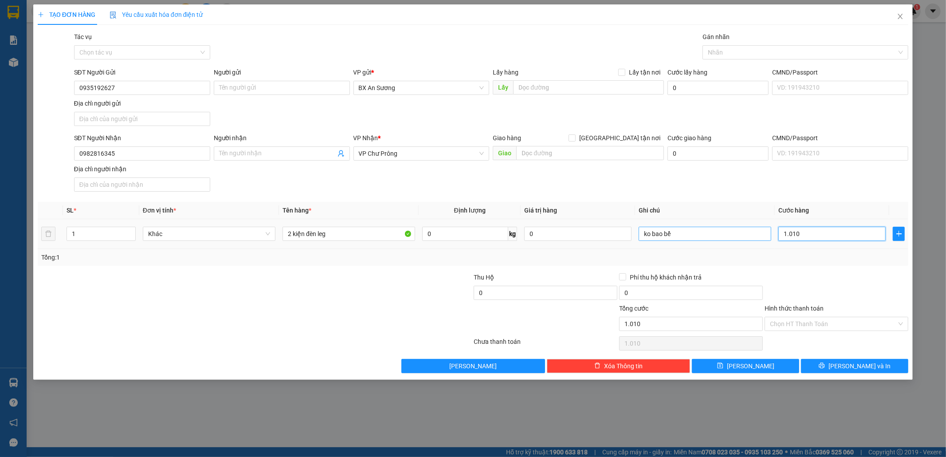
click at [740, 241] on tr "1 Khác 2 kiện đèn leg 0 kg 0 ko bao bể 1.010" at bounding box center [473, 234] width 871 height 30
click at [870, 363] on span "[PERSON_NAME] và In" at bounding box center [859, 366] width 62 height 10
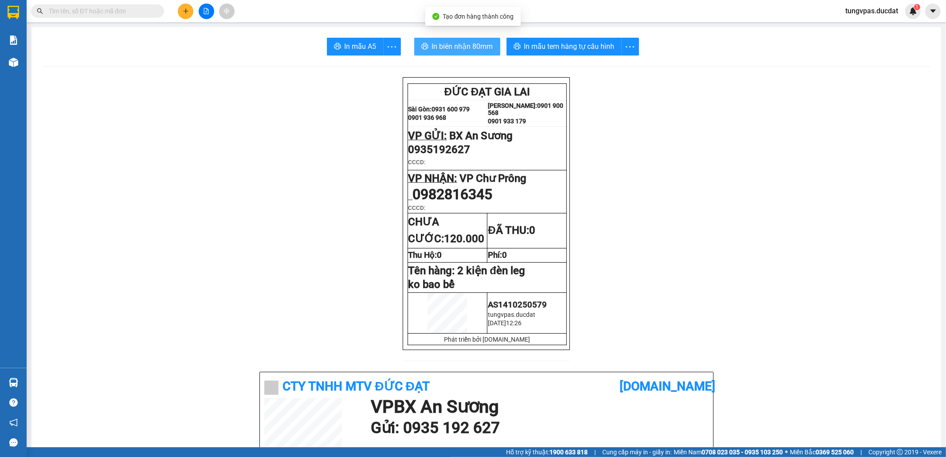
click at [468, 48] on span "In biên nhận 80mm" at bounding box center [462, 46] width 61 height 11
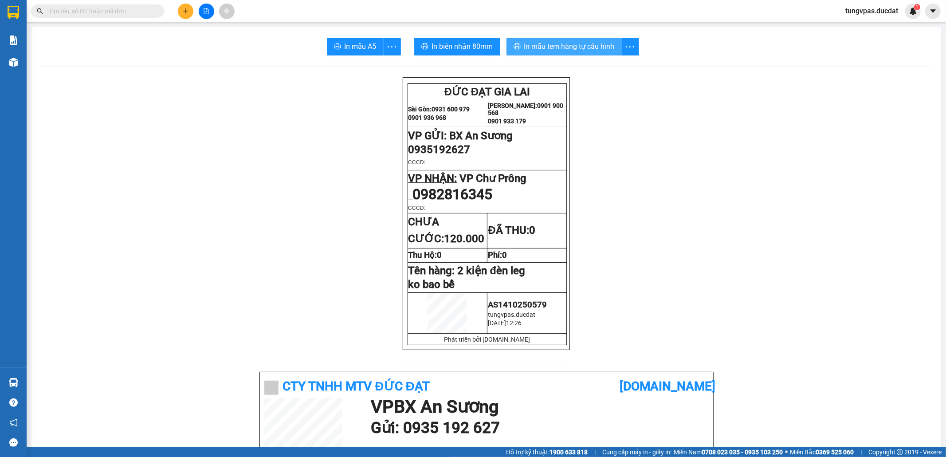
click at [586, 48] on span "In mẫu tem hàng tự cấu hình" at bounding box center [569, 46] width 90 height 11
